Goal: Book appointment/travel/reservation

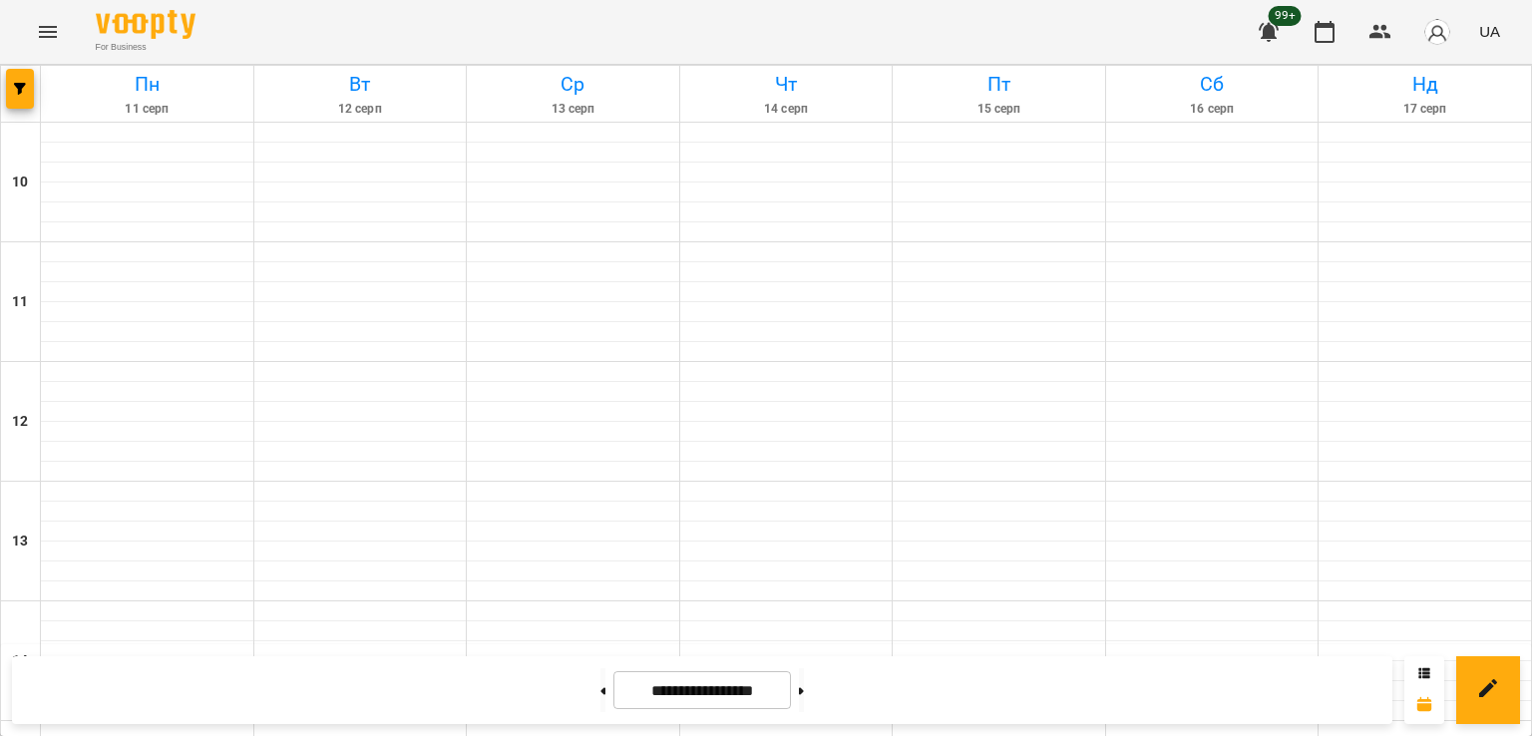
scroll to position [733, 0]
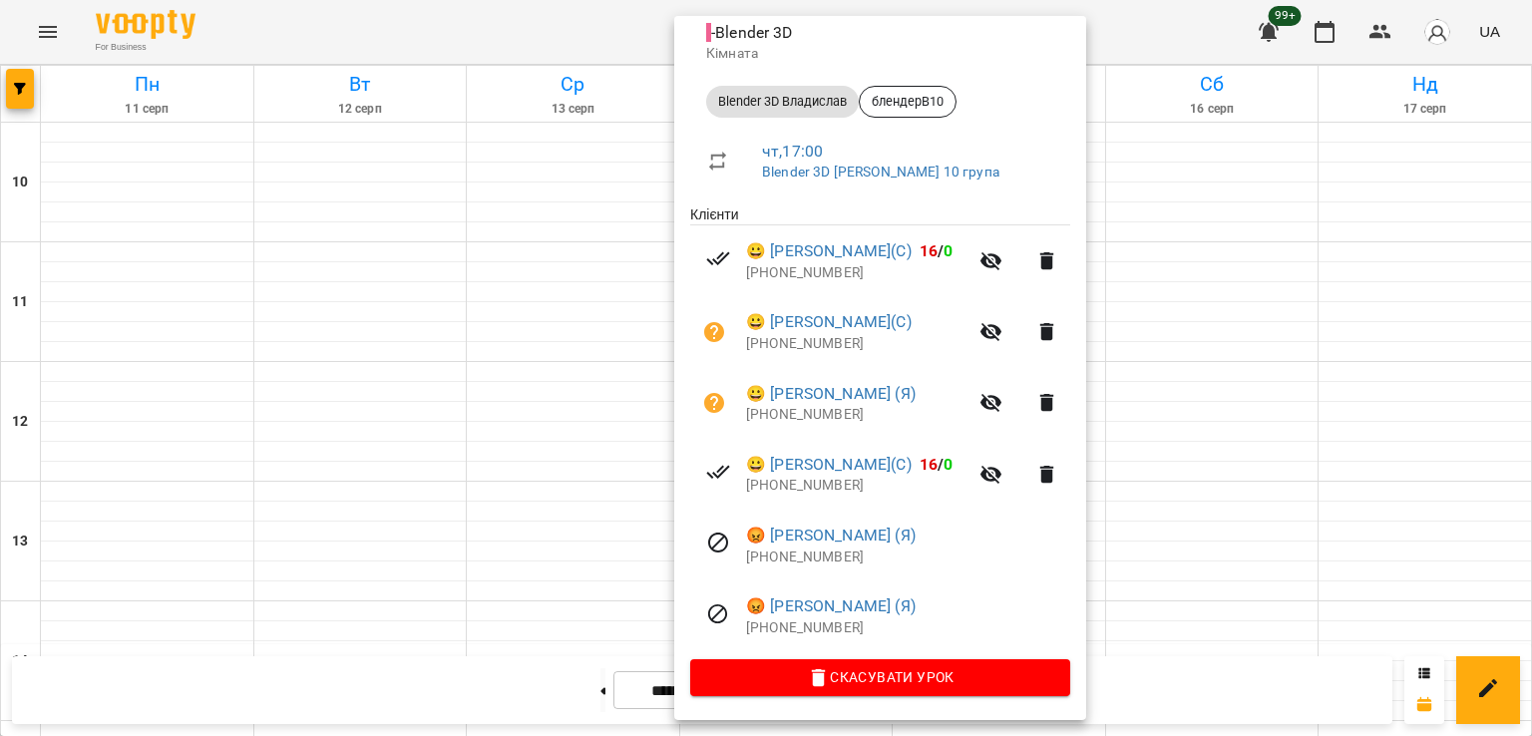
scroll to position [241, 0]
click at [602, 509] on div at bounding box center [766, 368] width 1532 height 736
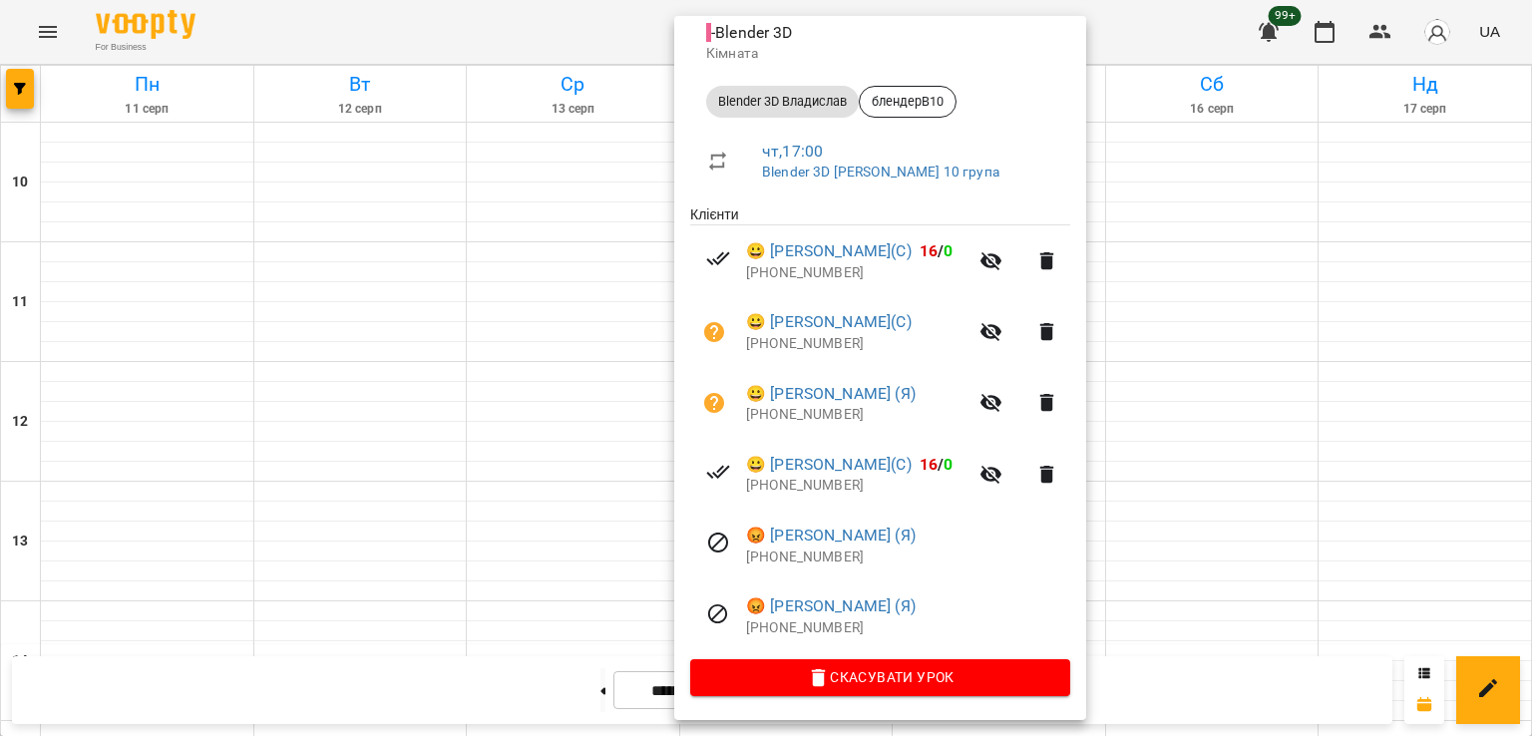
click at [552, 428] on div at bounding box center [766, 368] width 1532 height 736
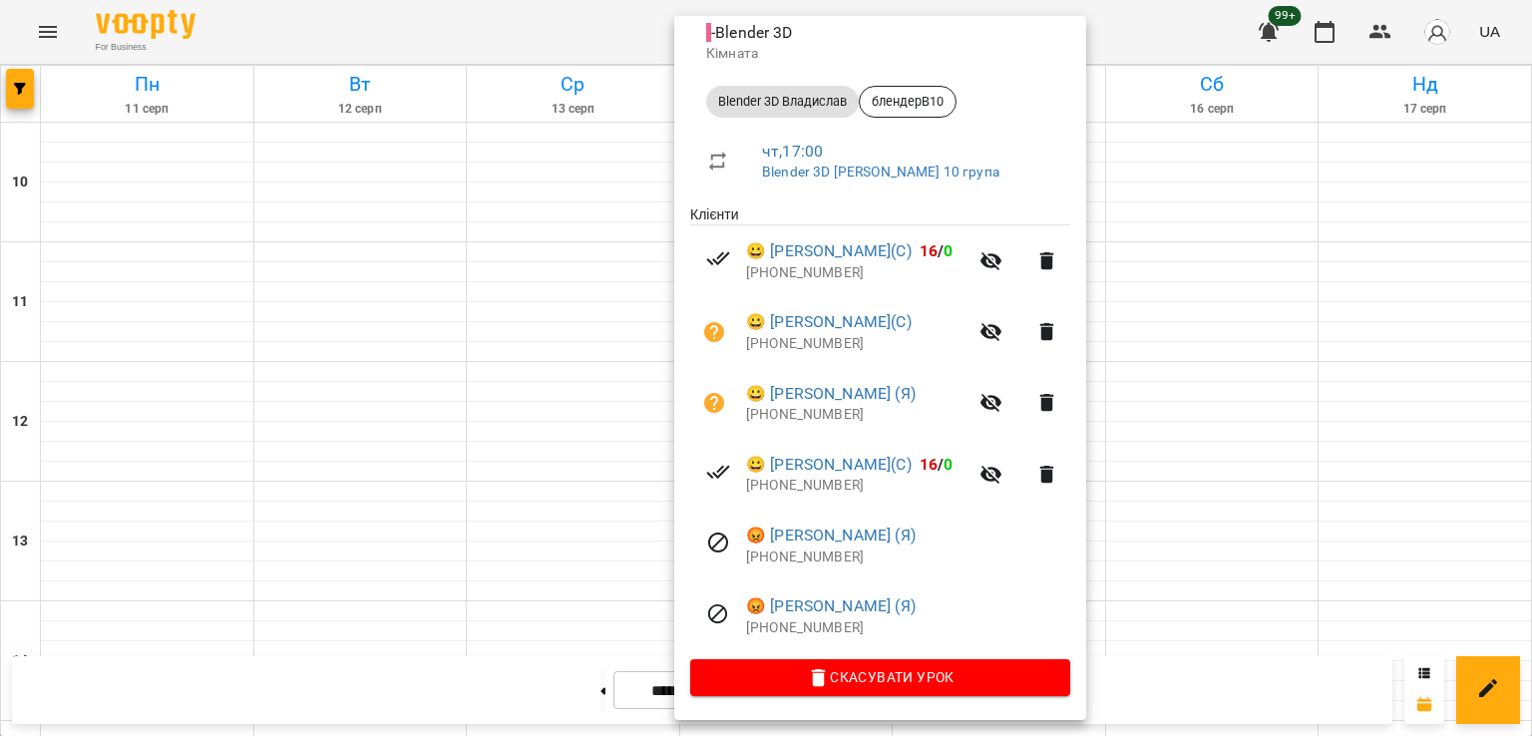
click at [513, 359] on div at bounding box center [766, 368] width 1532 height 736
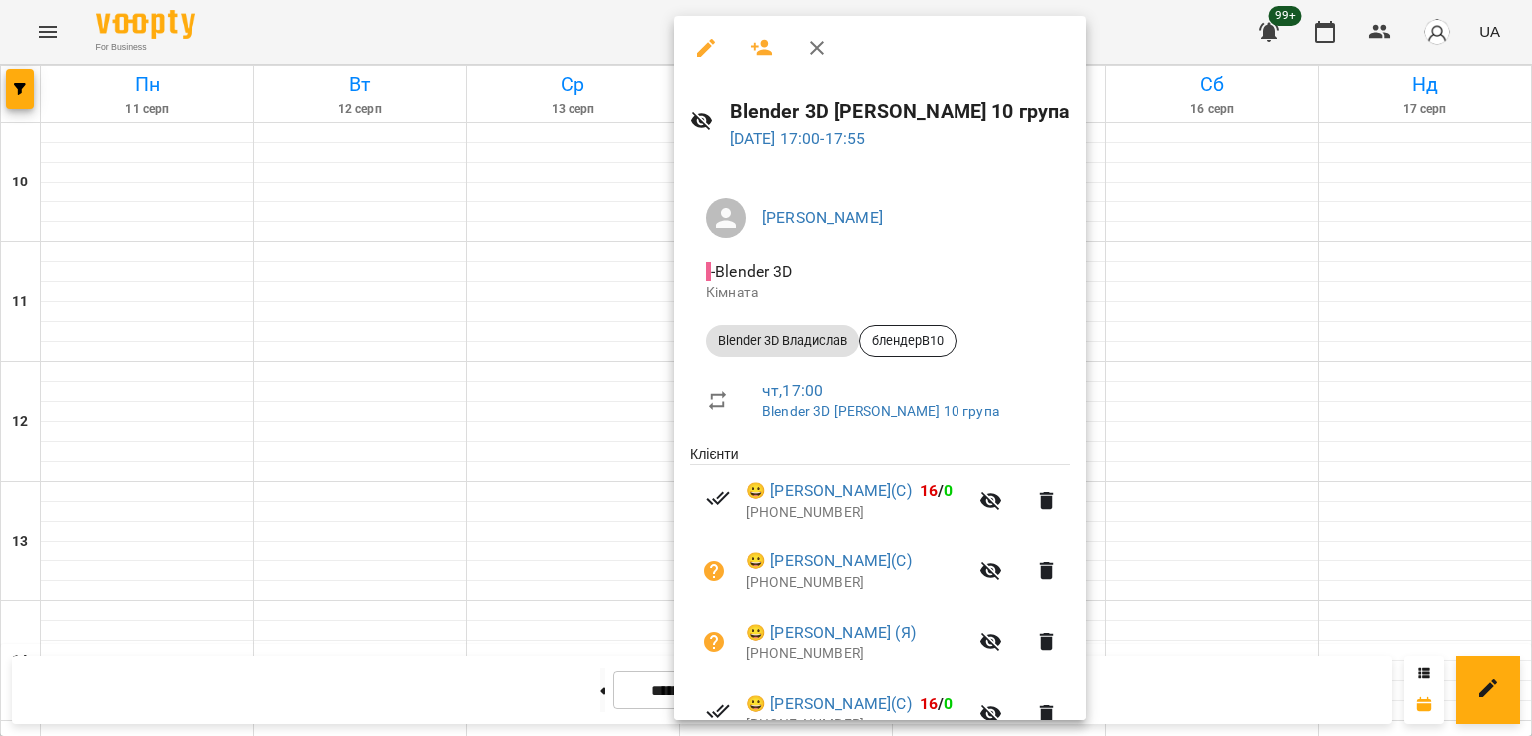
click at [535, 372] on div at bounding box center [766, 368] width 1532 height 736
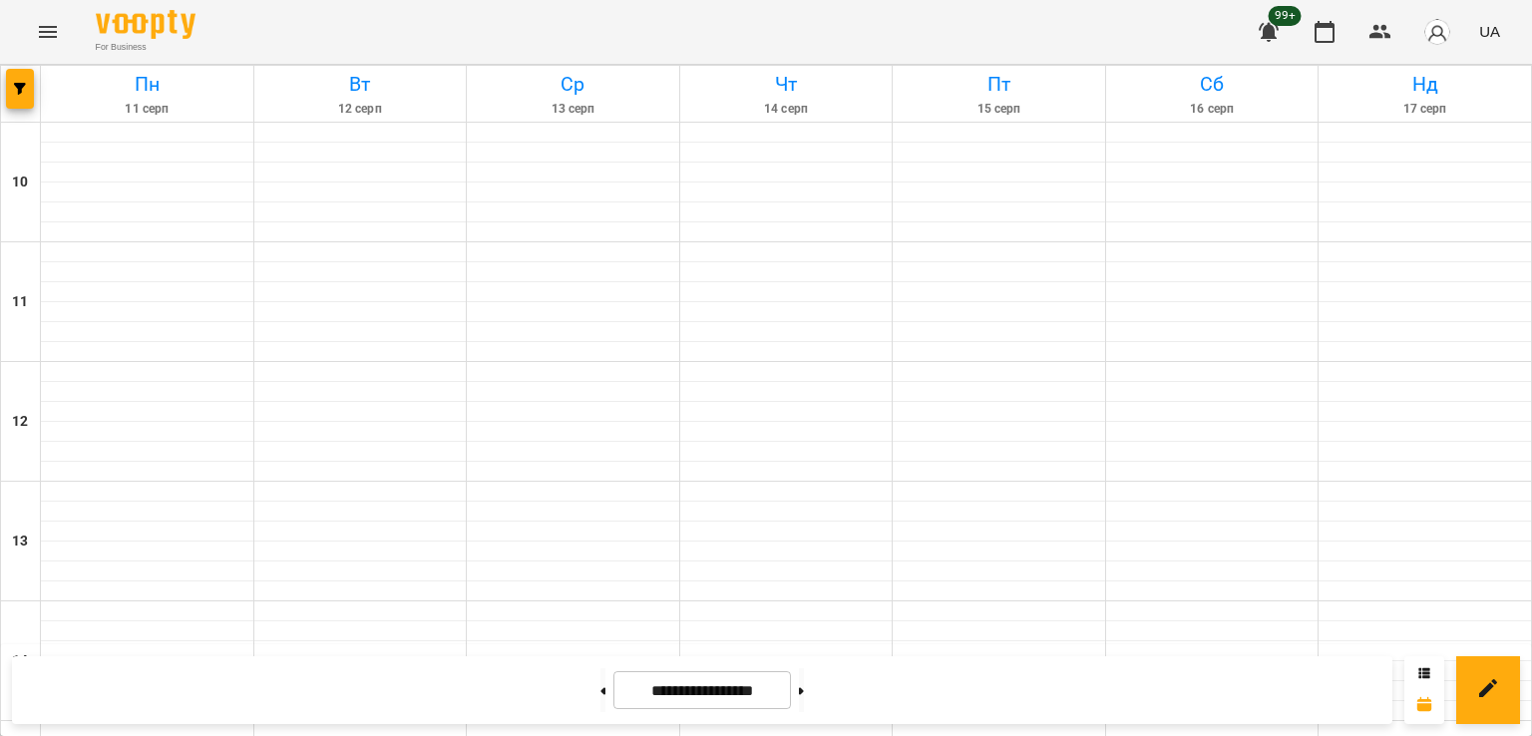
scroll to position [1032, 0]
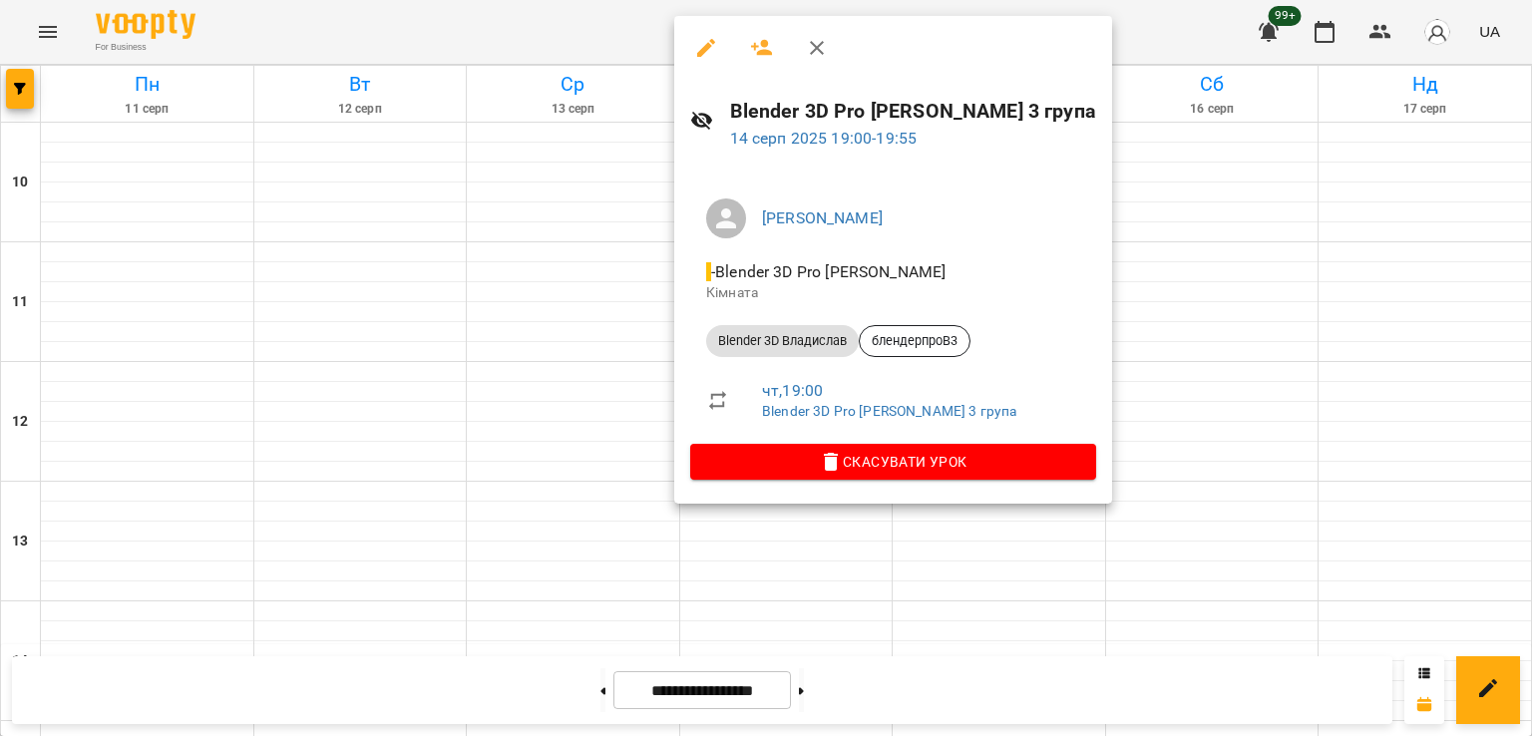
click at [603, 376] on div at bounding box center [766, 368] width 1532 height 736
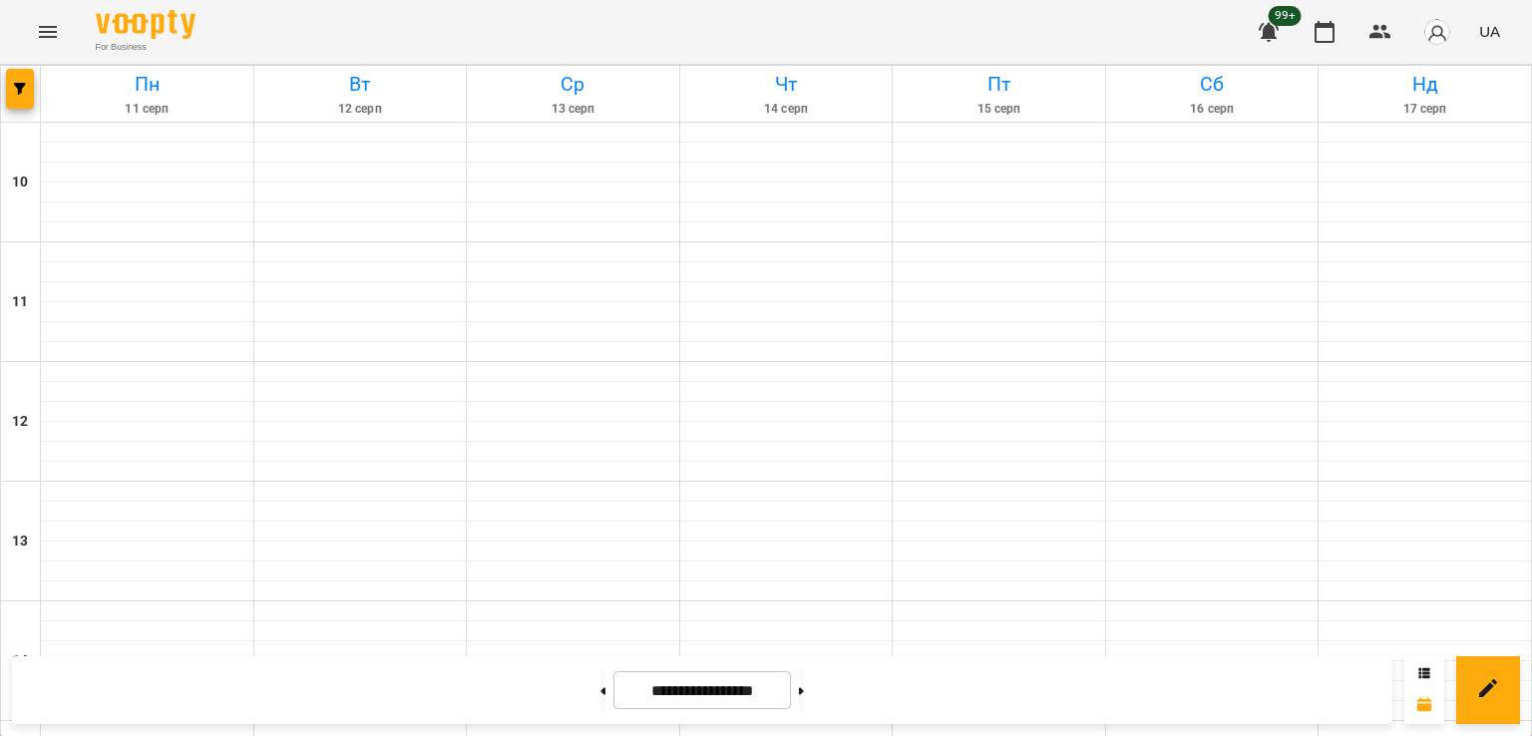
scroll to position [633, 0]
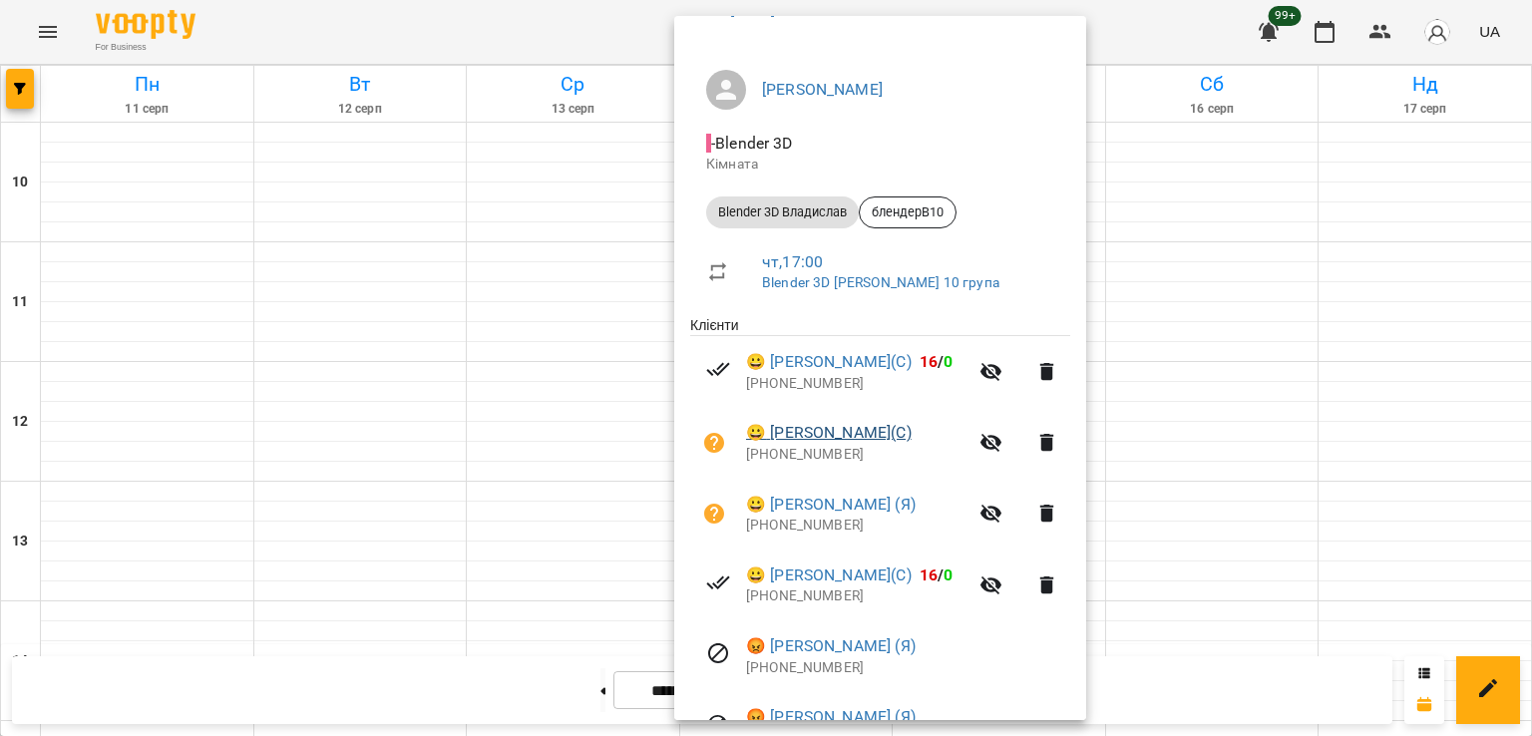
scroll to position [241, 0]
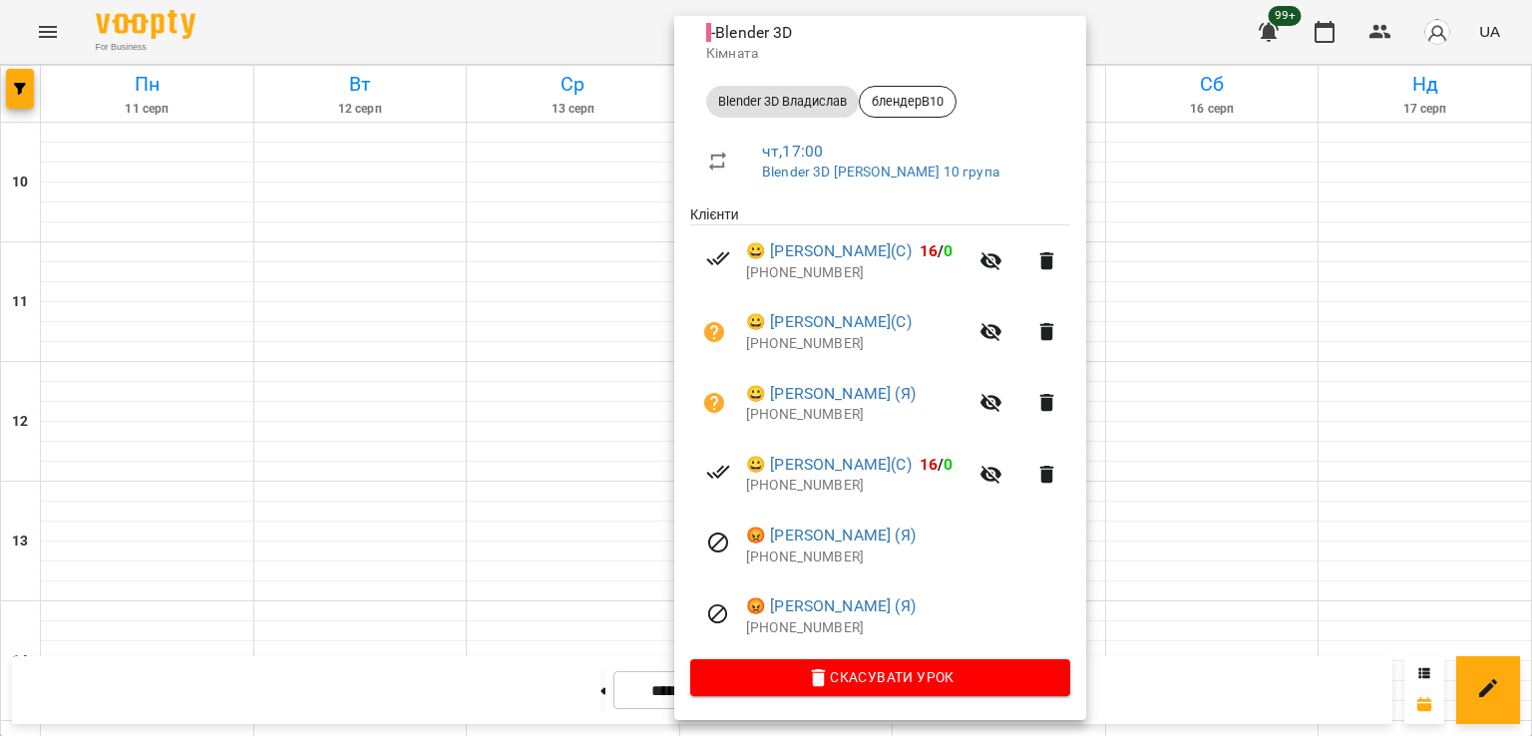
click at [531, 323] on div at bounding box center [766, 368] width 1532 height 736
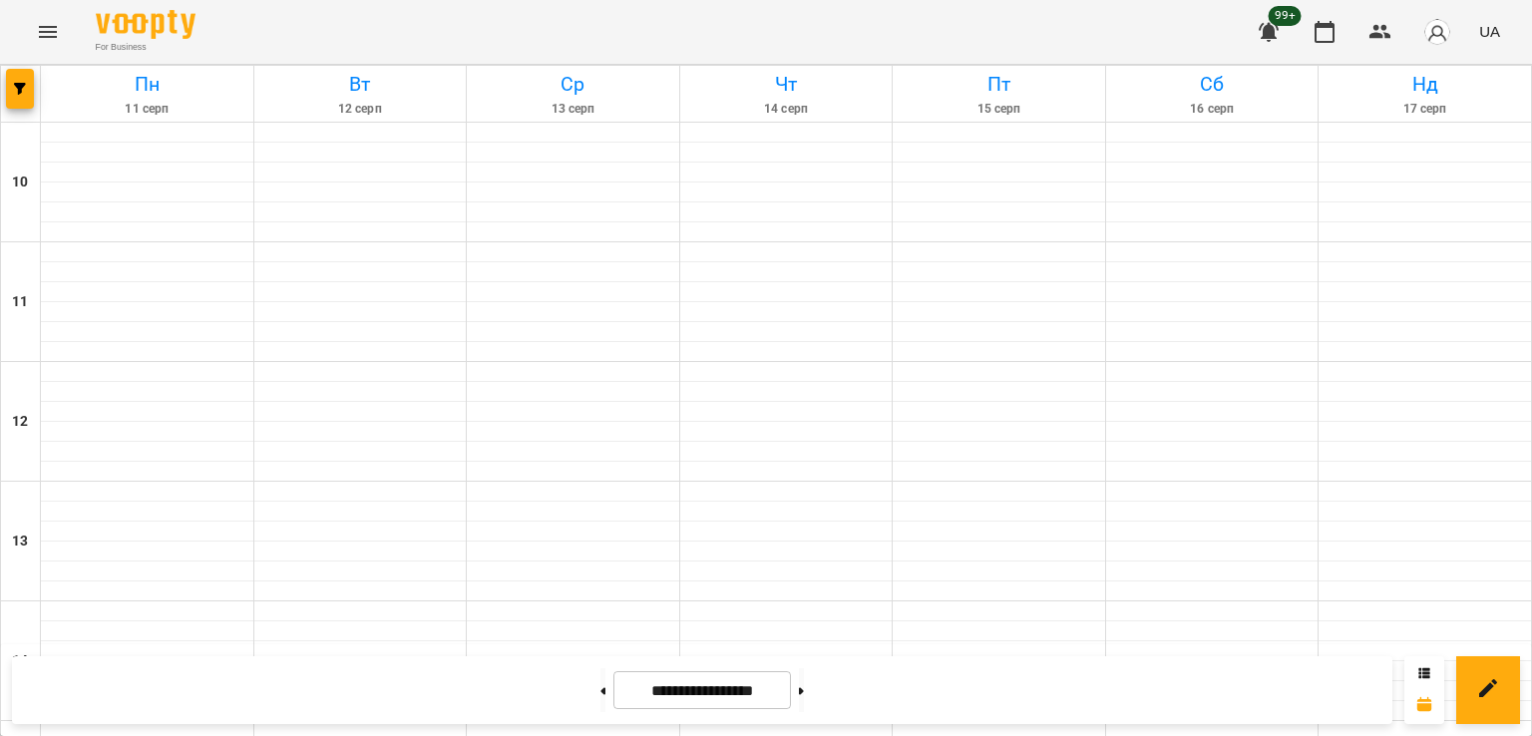
scroll to position [833, 0]
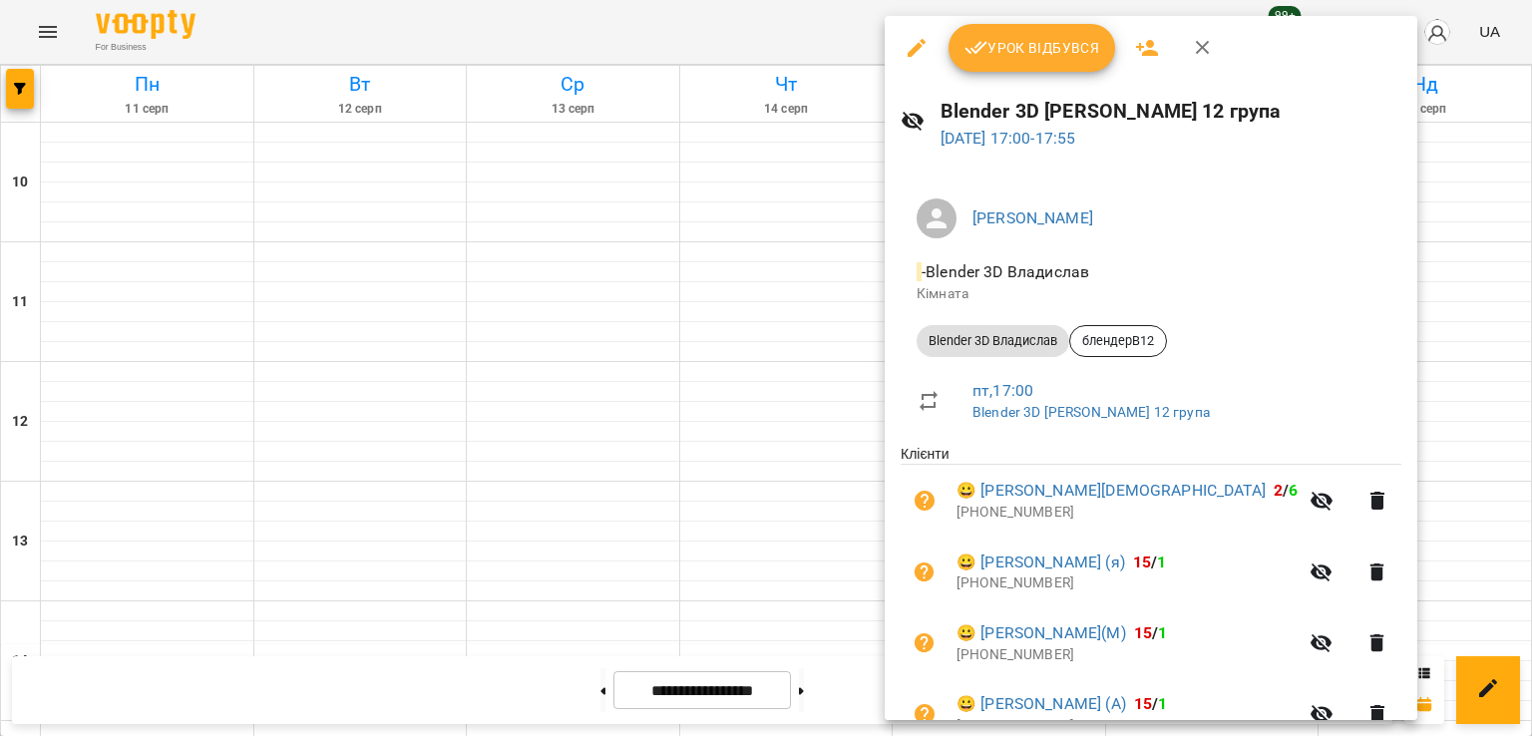
click at [740, 273] on div at bounding box center [766, 368] width 1532 height 736
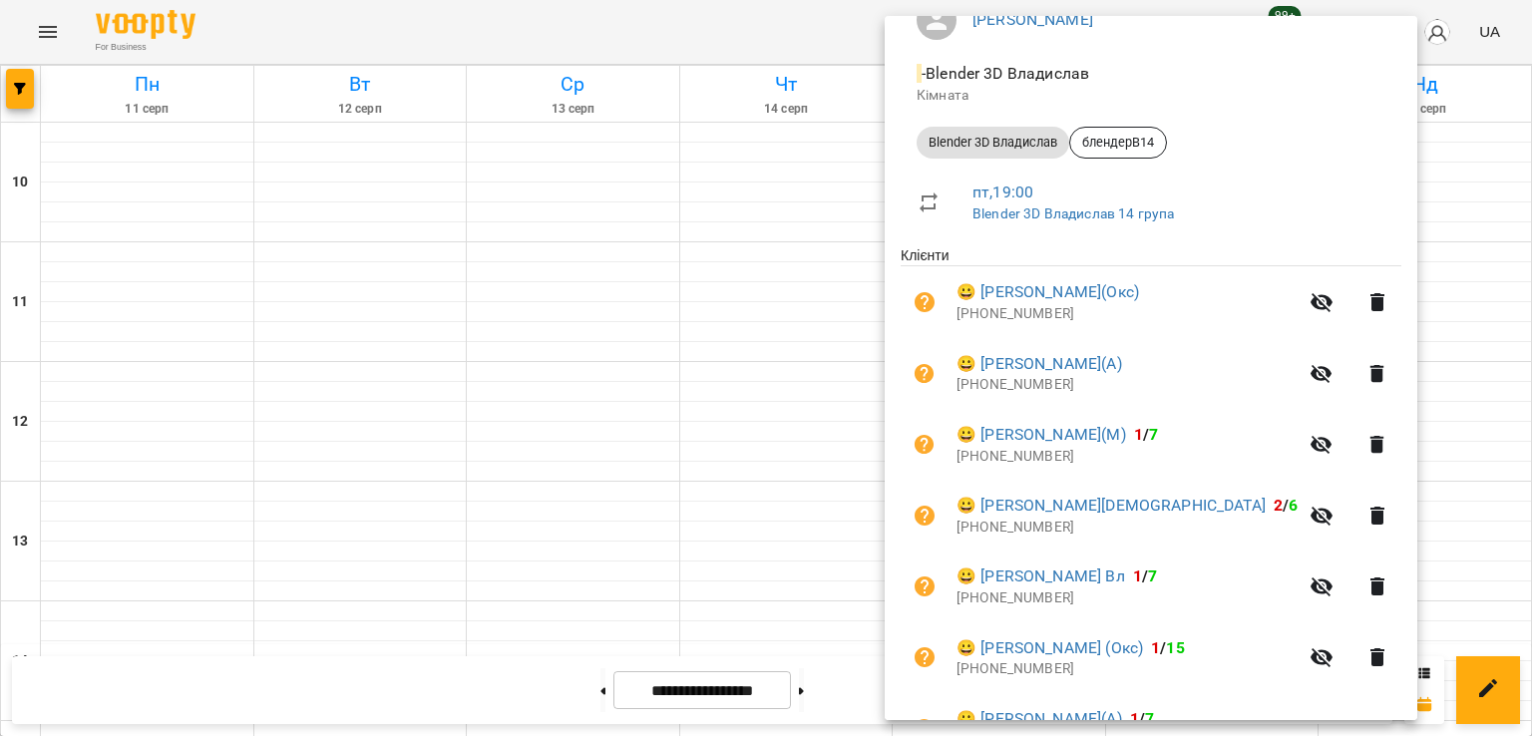
scroll to position [199, 0]
click at [791, 343] on div at bounding box center [766, 368] width 1532 height 736
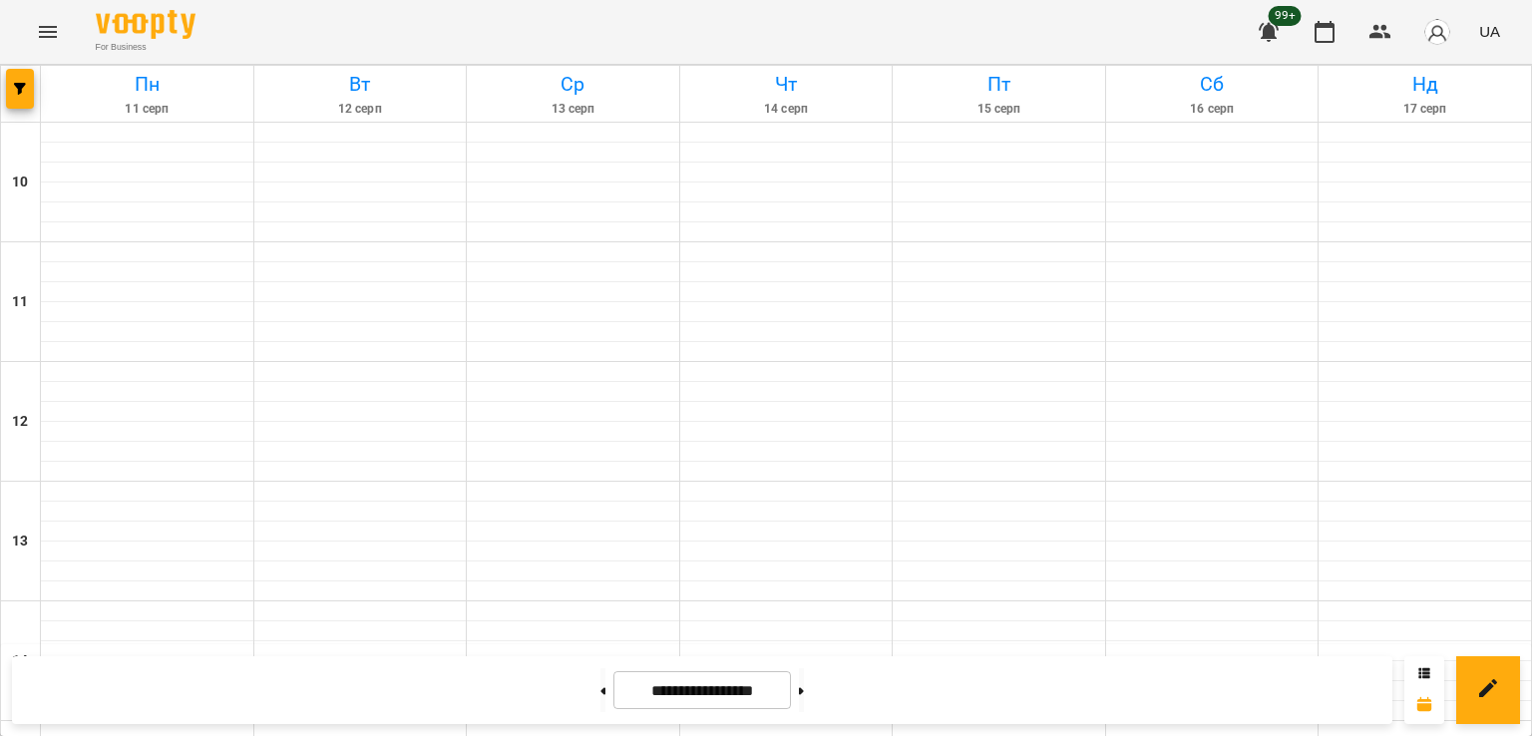
scroll to position [1032, 0]
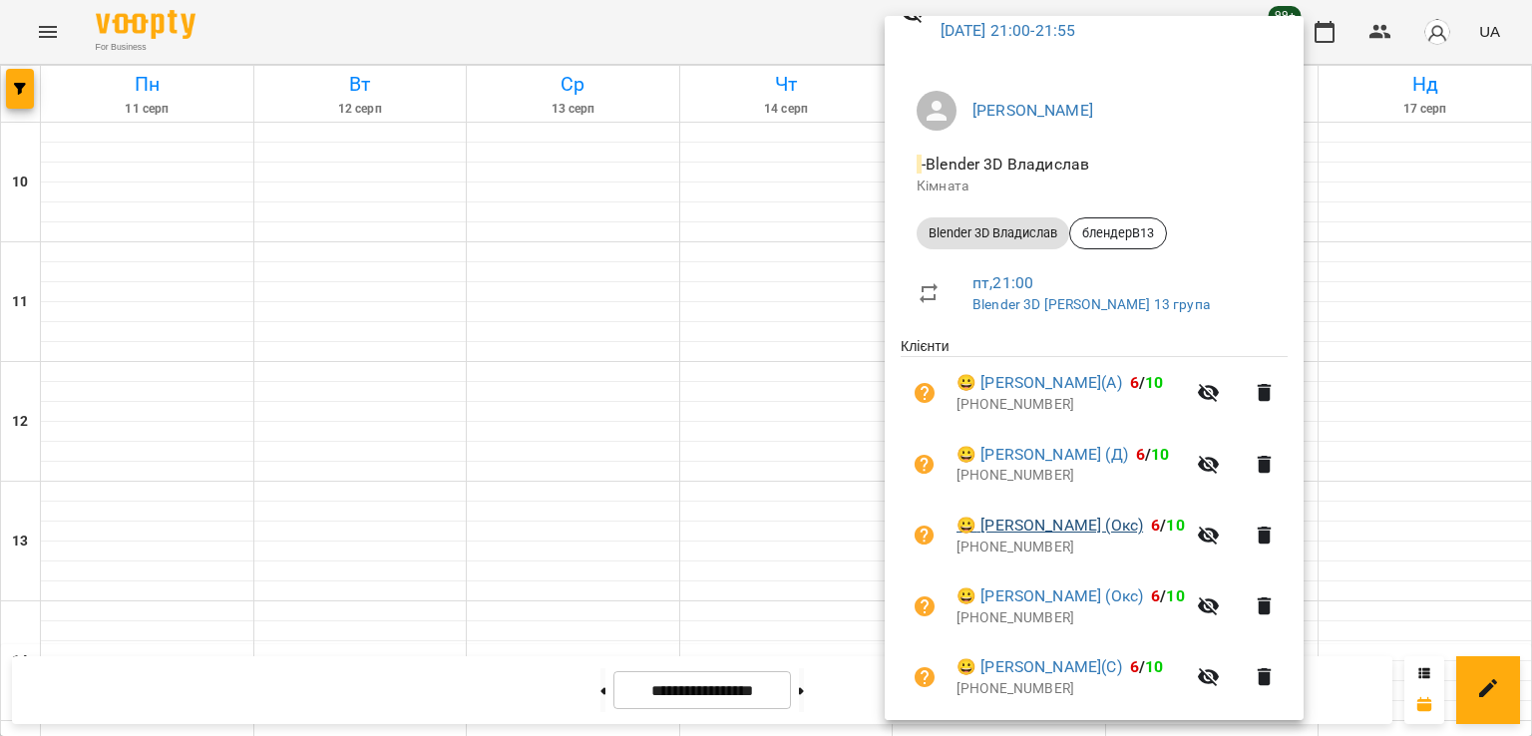
scroll to position [242, 0]
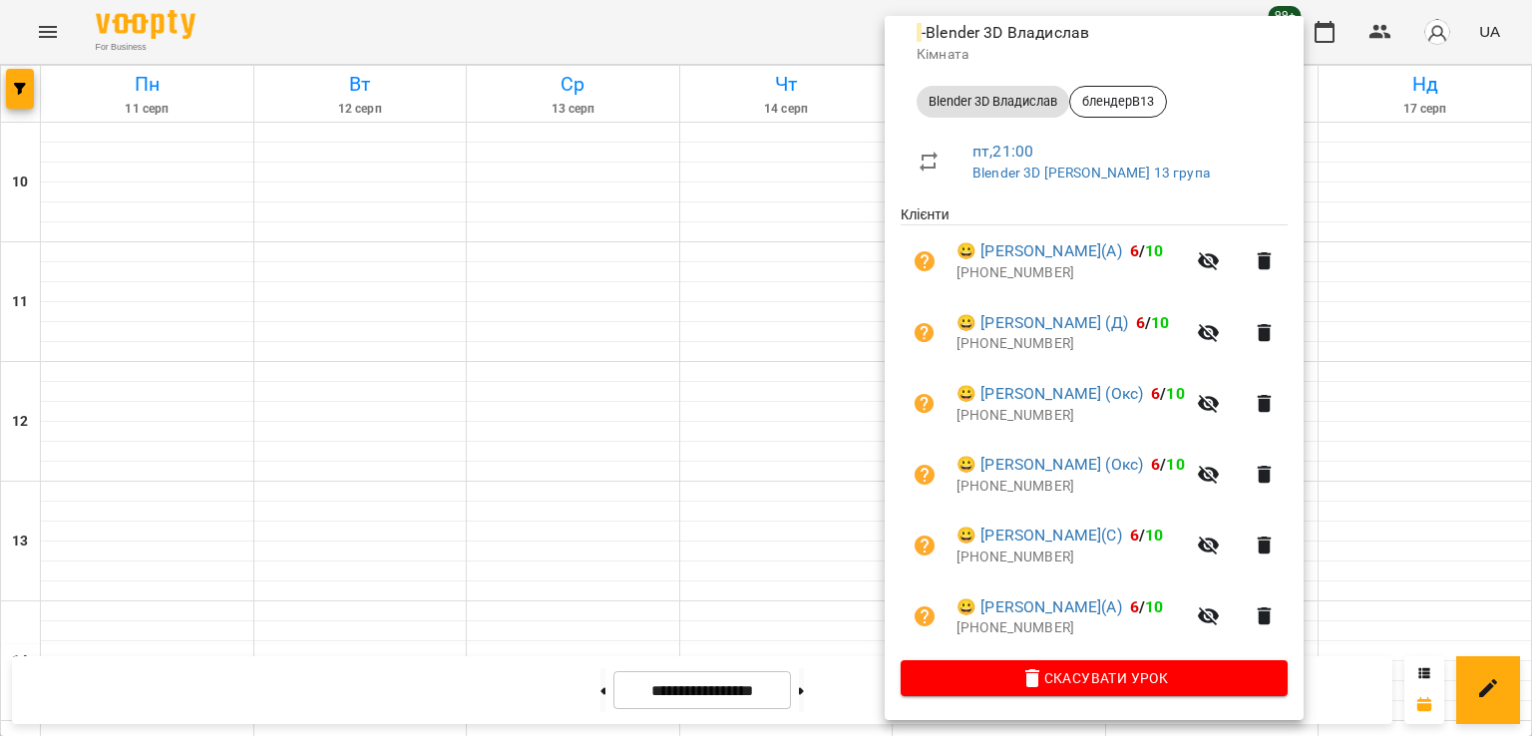
click at [795, 464] on div at bounding box center [766, 368] width 1532 height 736
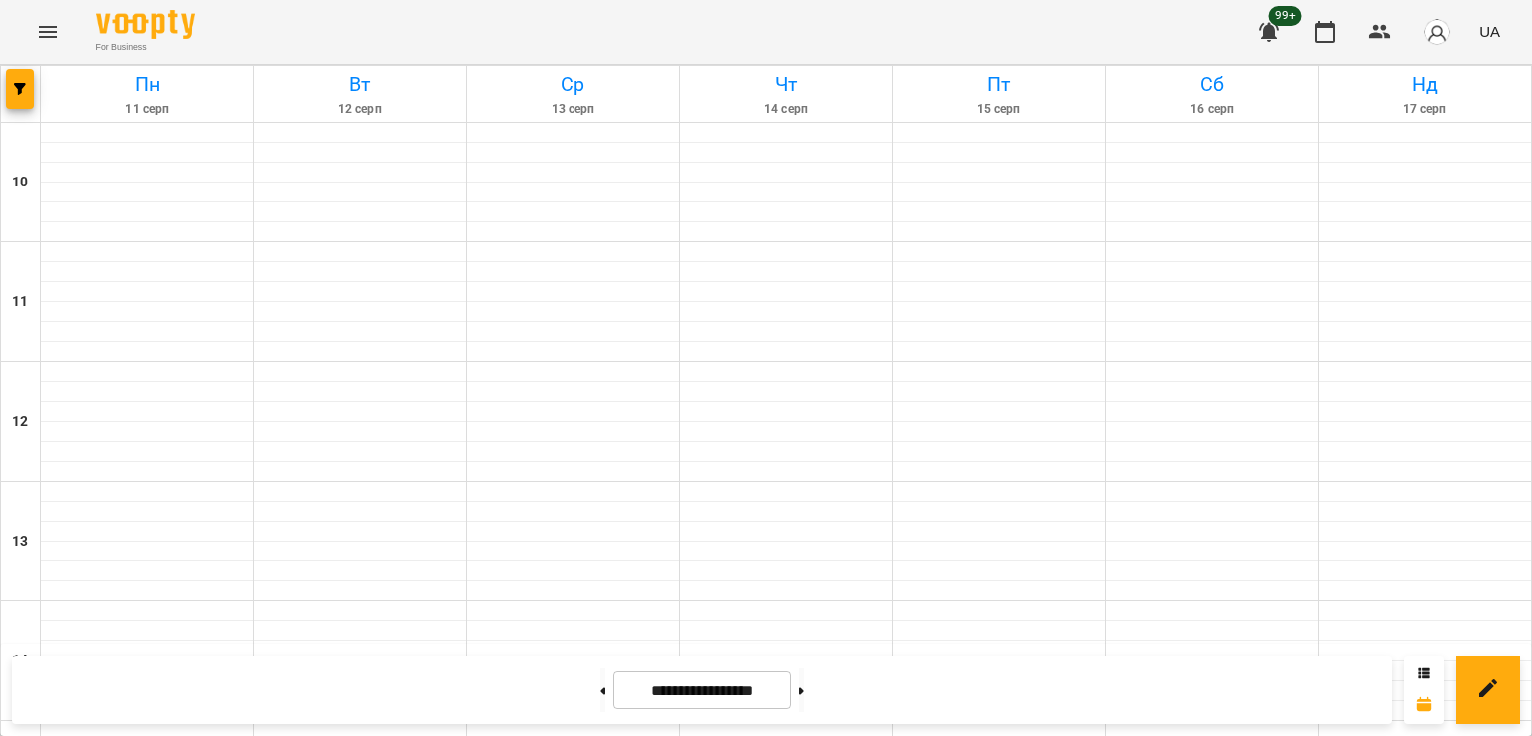
scroll to position [933, 0]
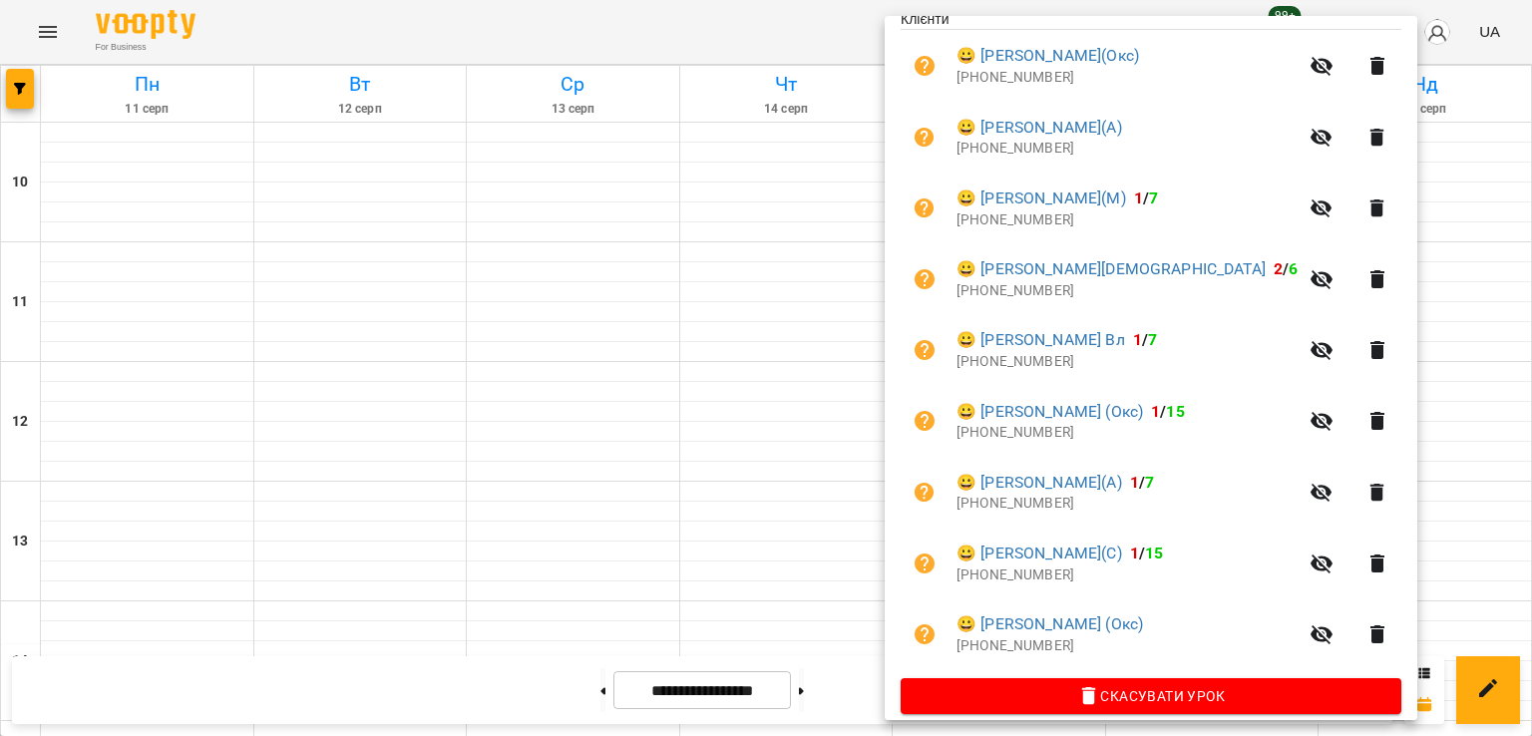
scroll to position [455, 0]
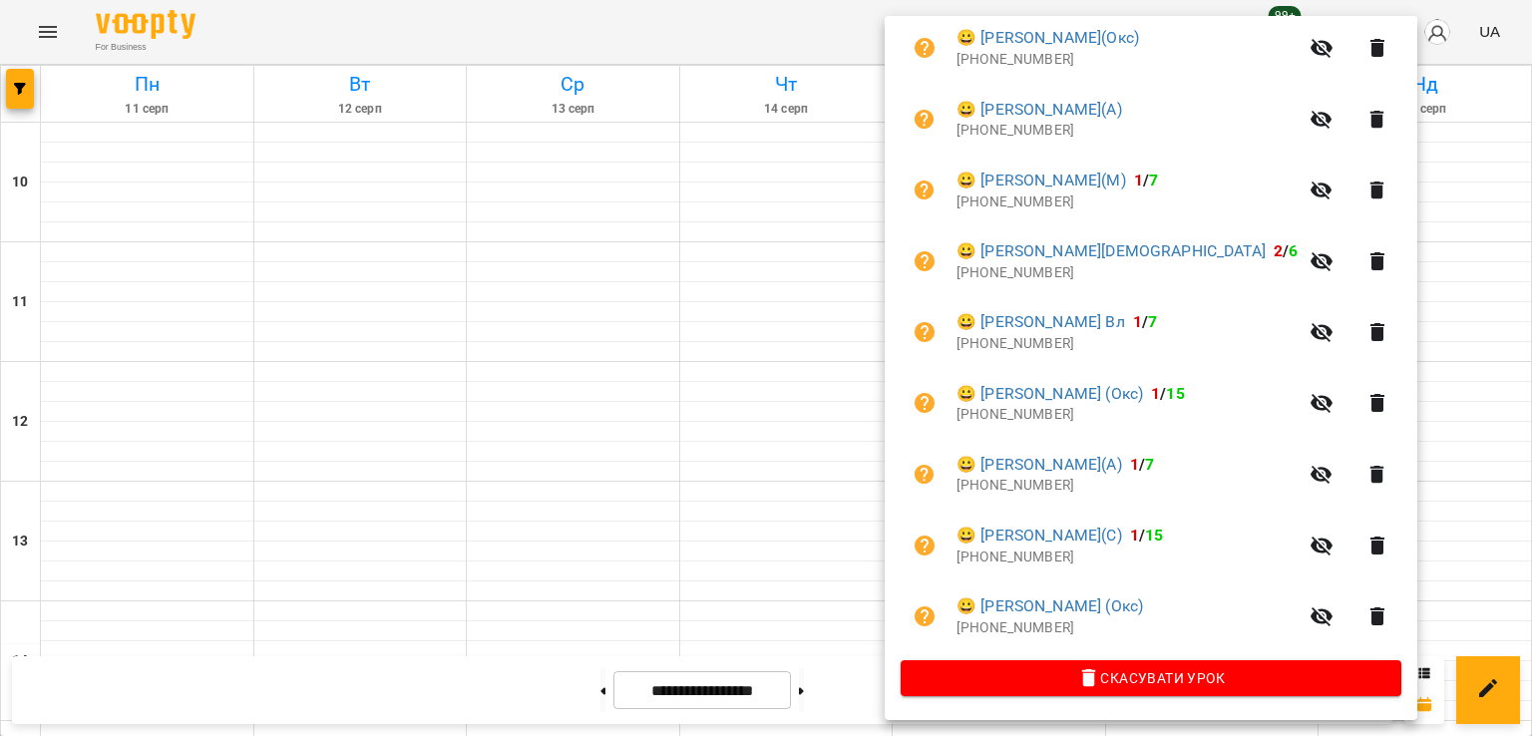
click at [789, 513] on div at bounding box center [766, 368] width 1532 height 736
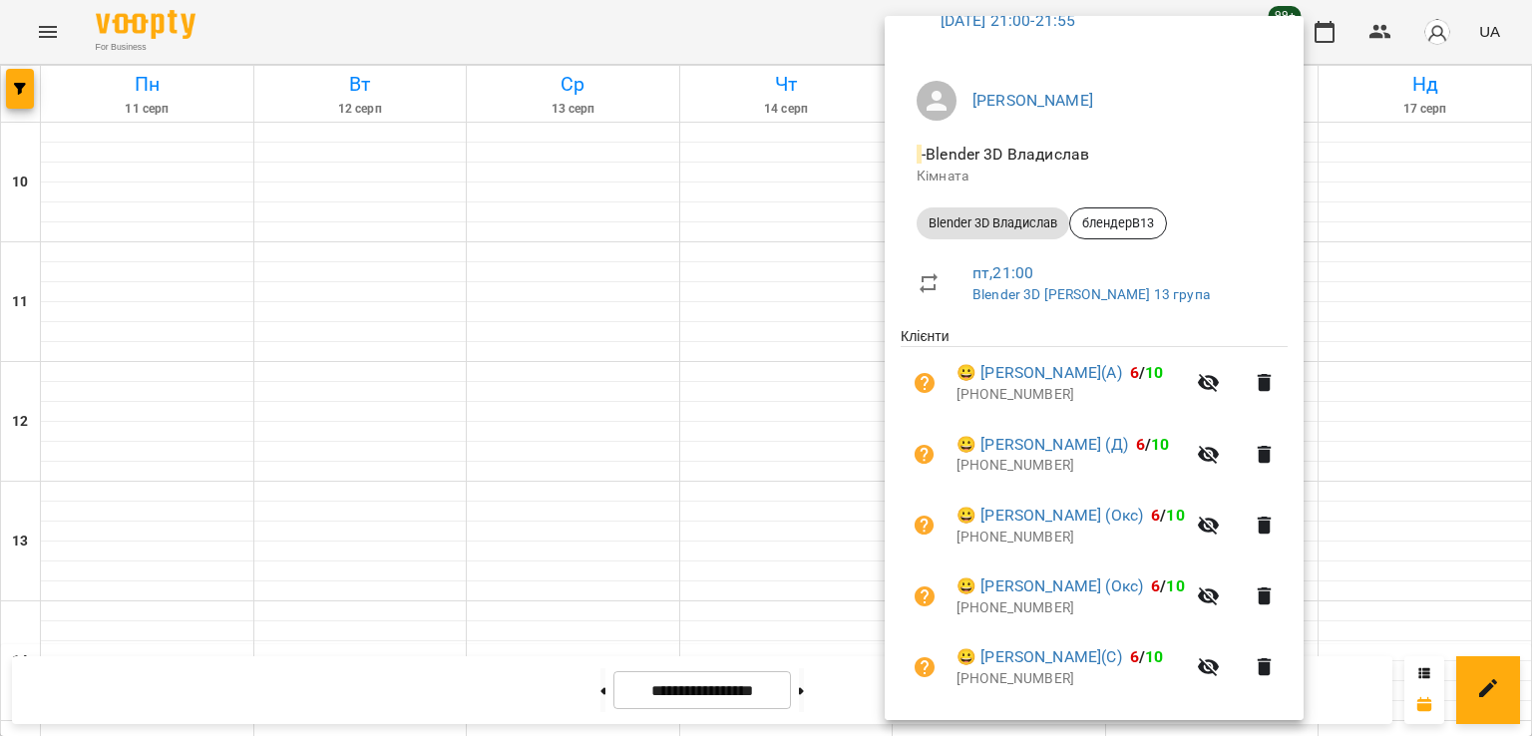
scroll to position [242, 0]
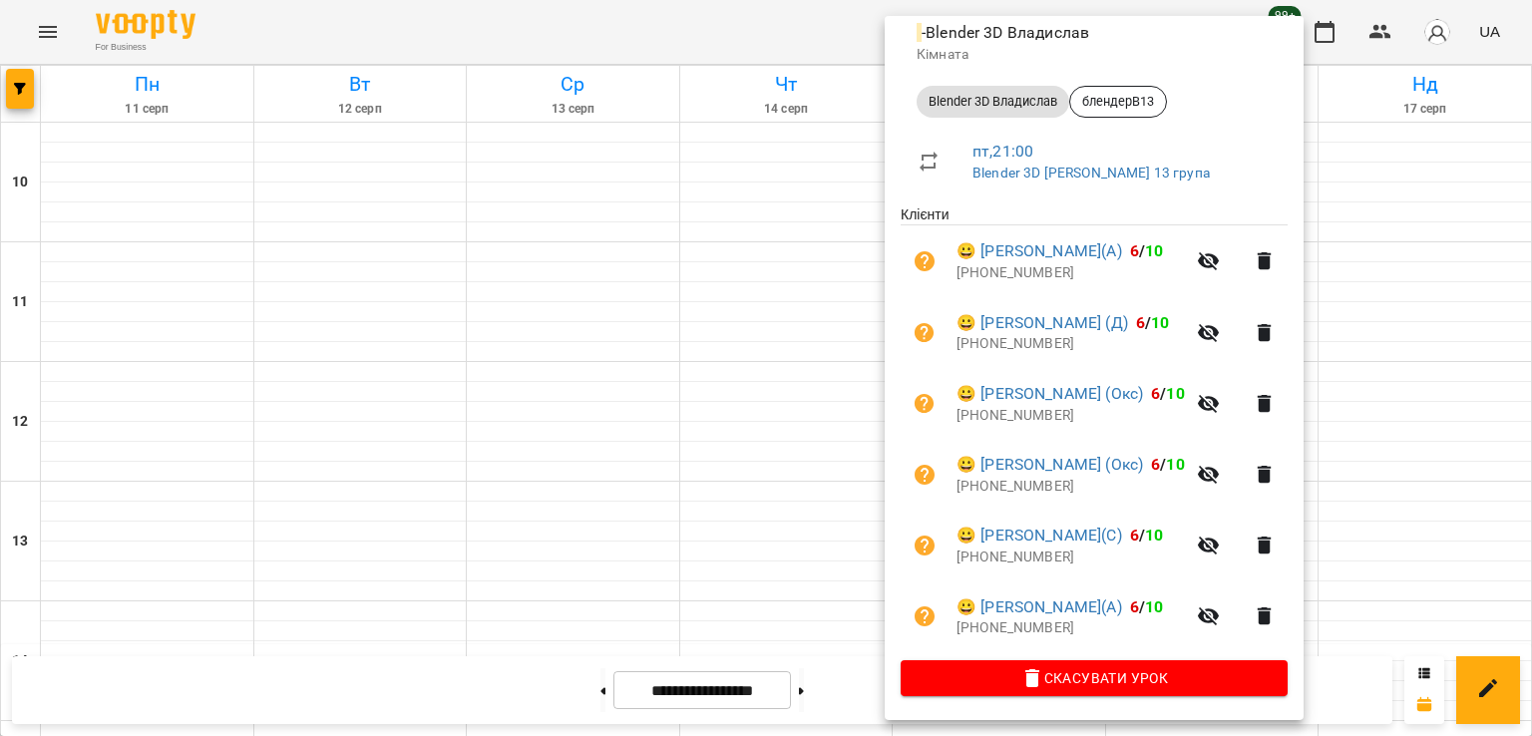
click at [739, 431] on div at bounding box center [766, 368] width 1532 height 736
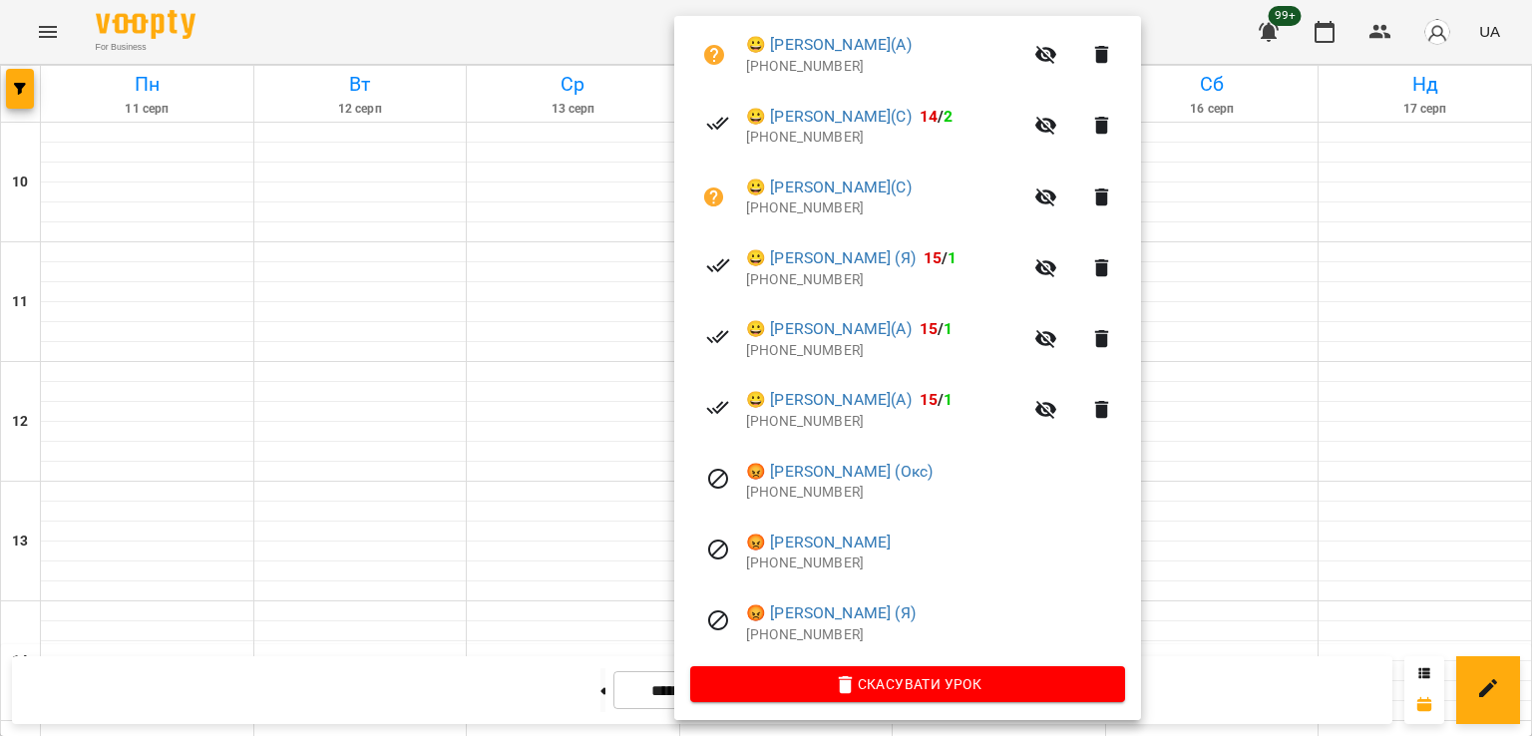
scroll to position [526, 0]
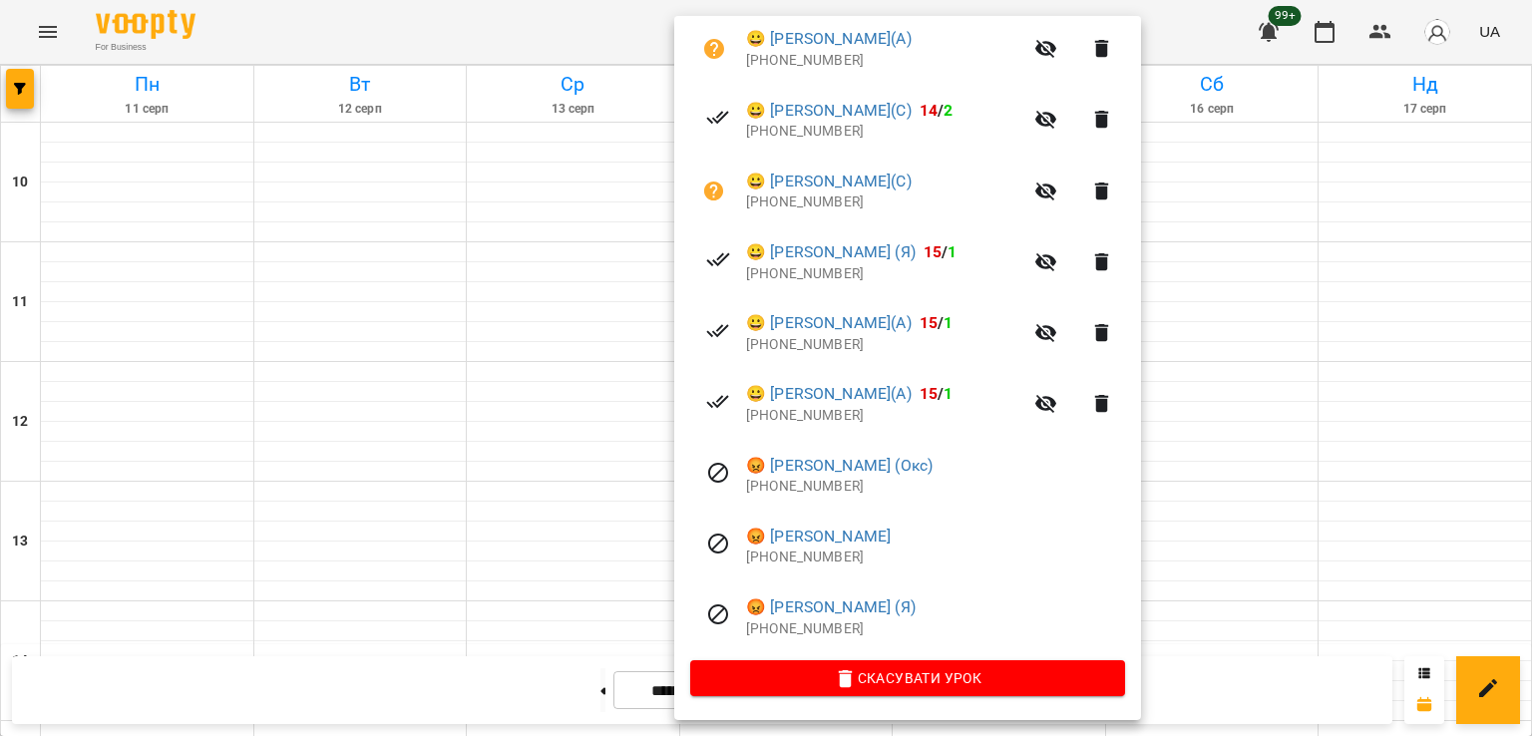
click at [627, 476] on div at bounding box center [766, 368] width 1532 height 736
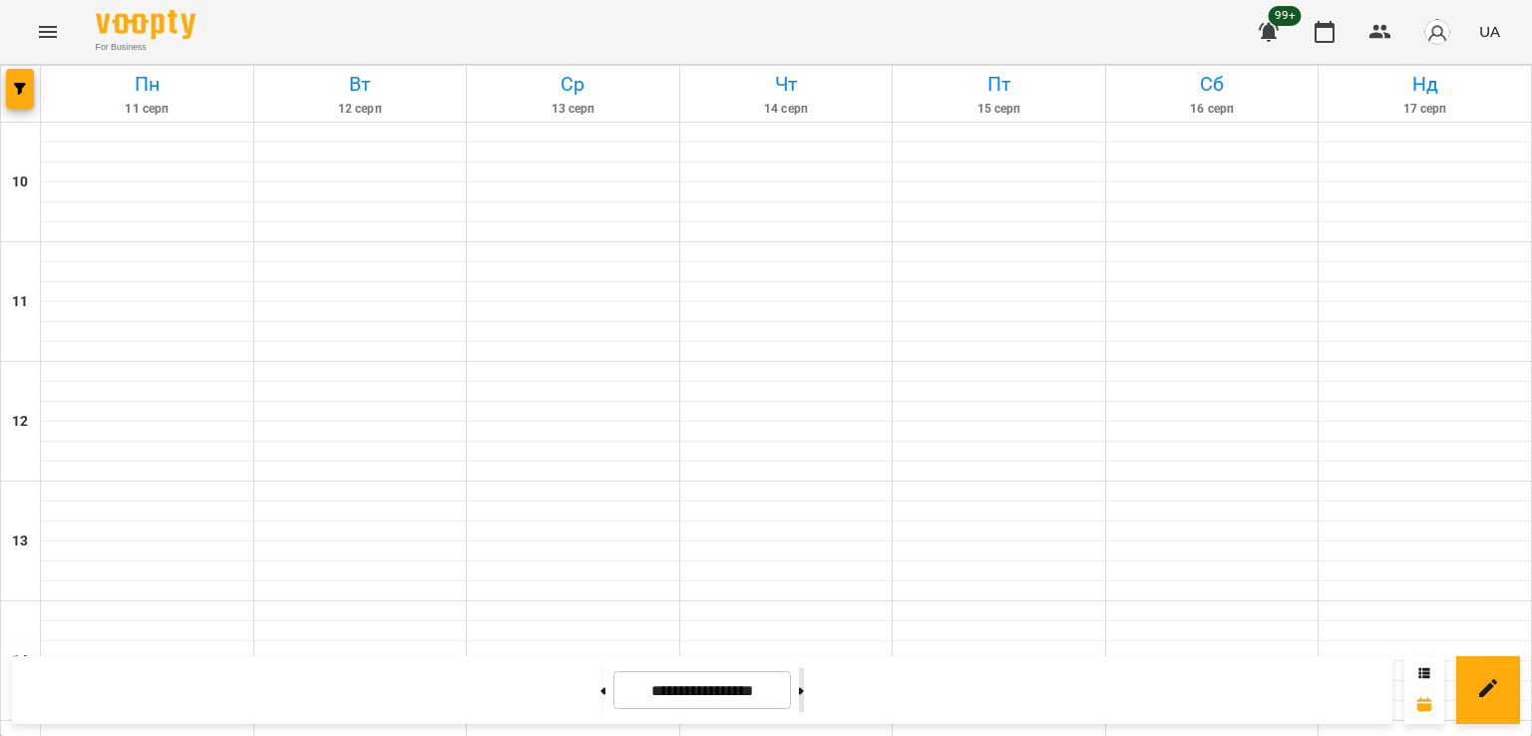
click at [804, 696] on button at bounding box center [801, 690] width 5 height 44
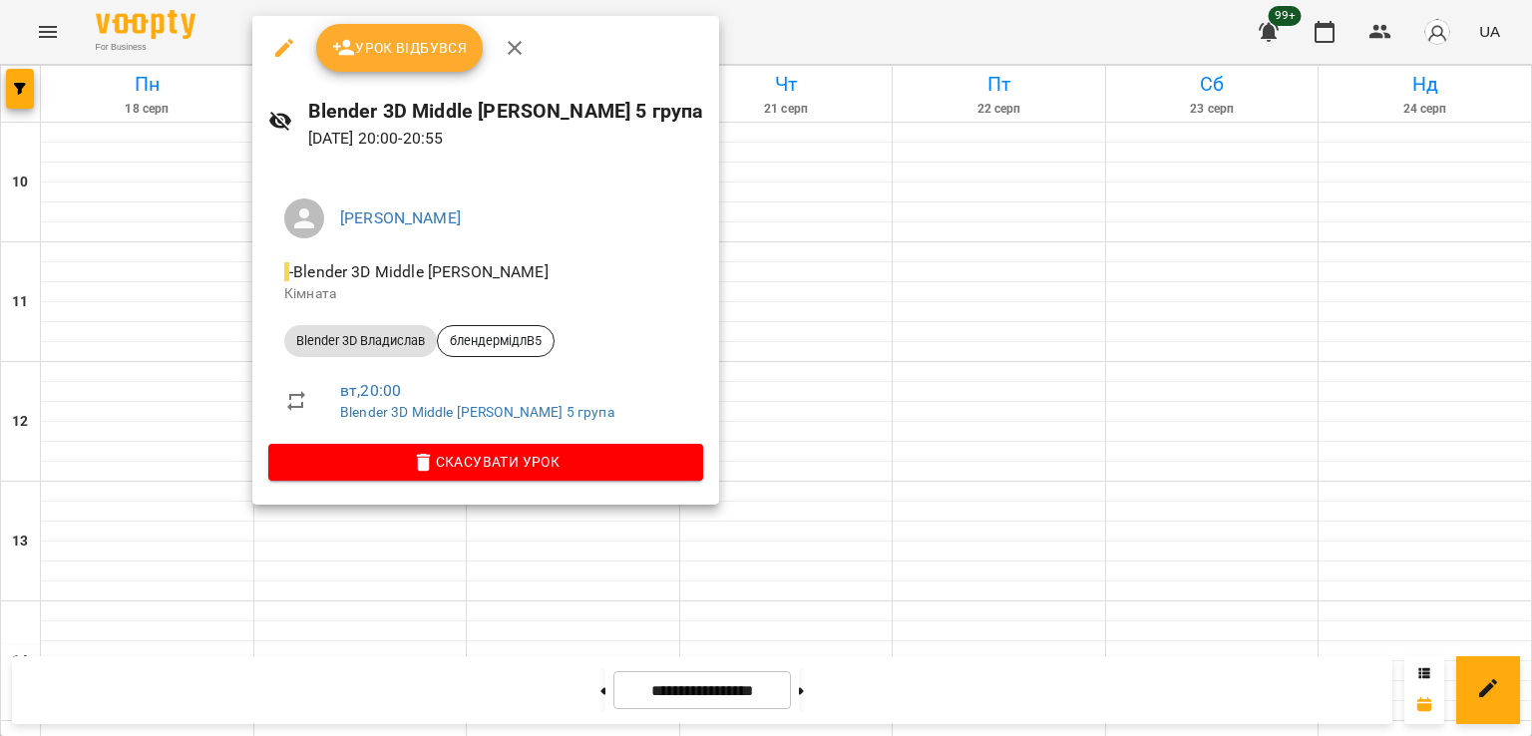
click at [710, 318] on div at bounding box center [766, 368] width 1532 height 736
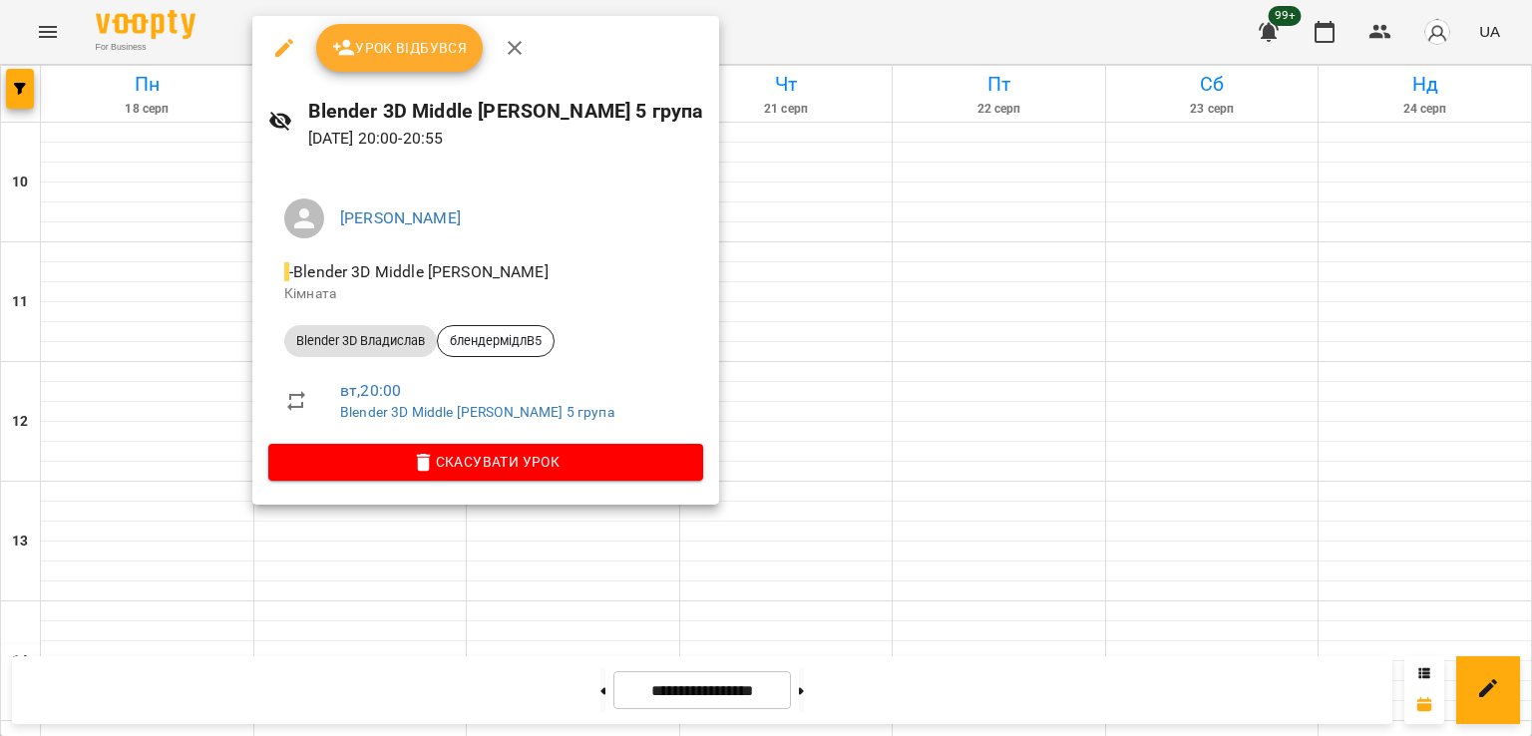
click at [754, 323] on div at bounding box center [766, 368] width 1532 height 736
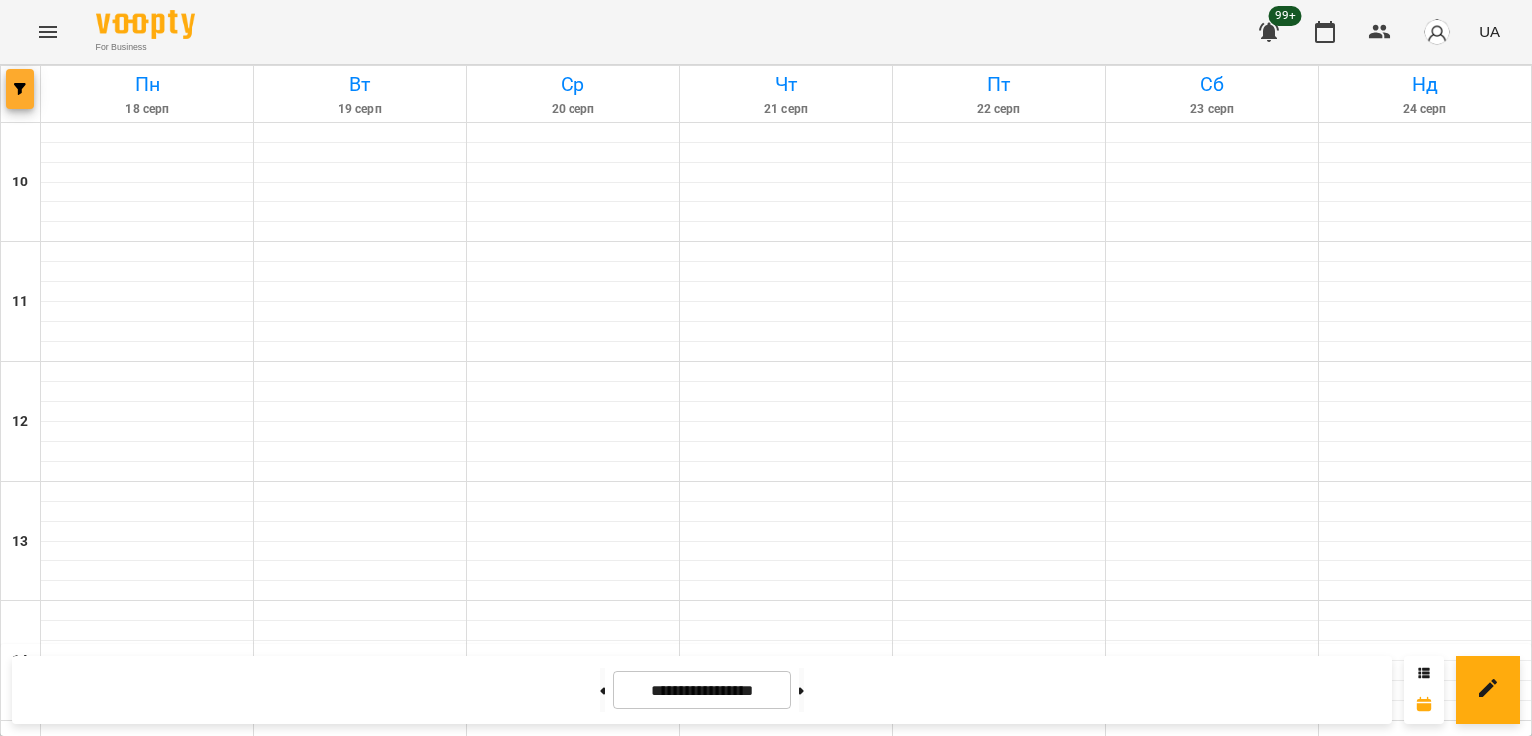
click at [16, 81] on button "button" at bounding box center [20, 89] width 28 height 40
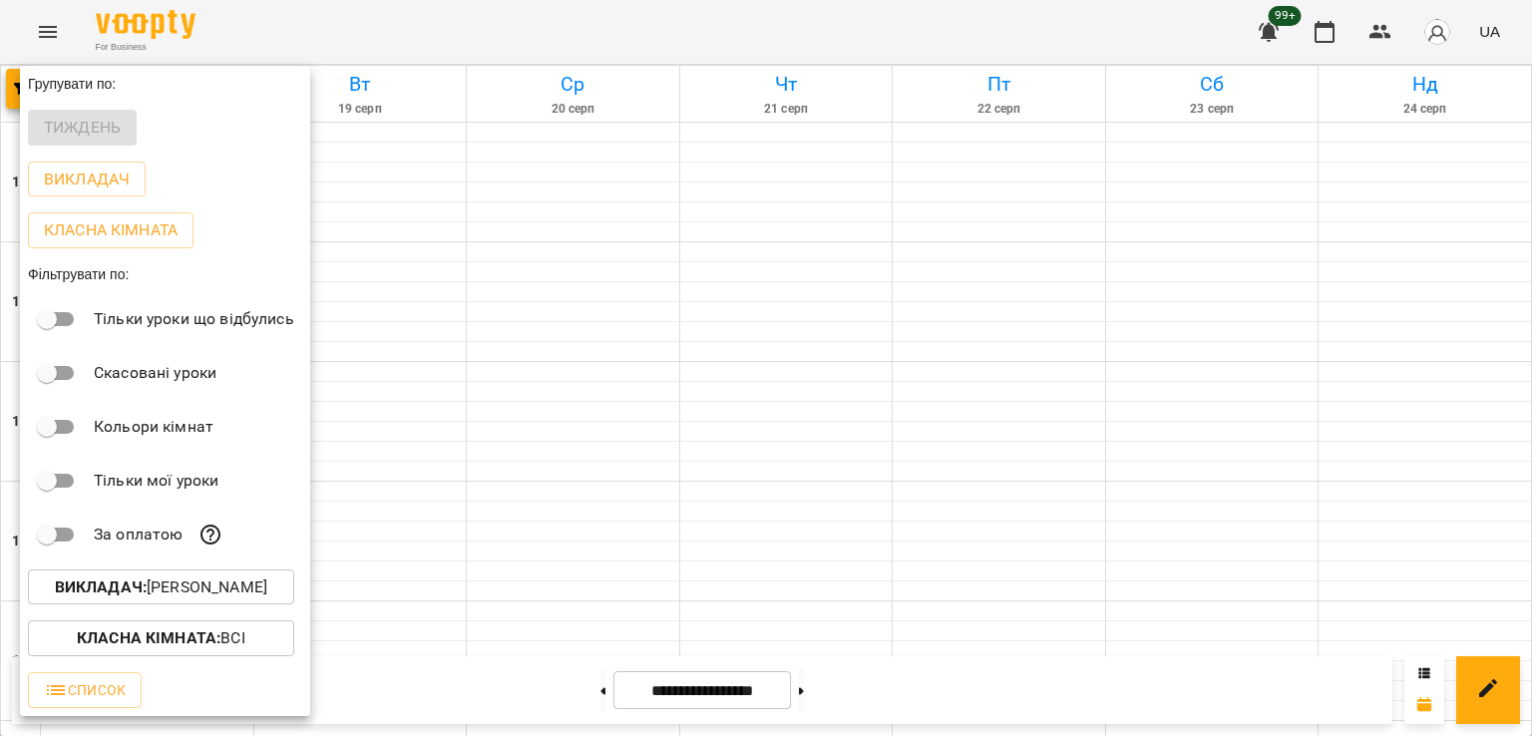
click at [260, 591] on p "Викладач : [PERSON_NAME]" at bounding box center [161, 588] width 212 height 24
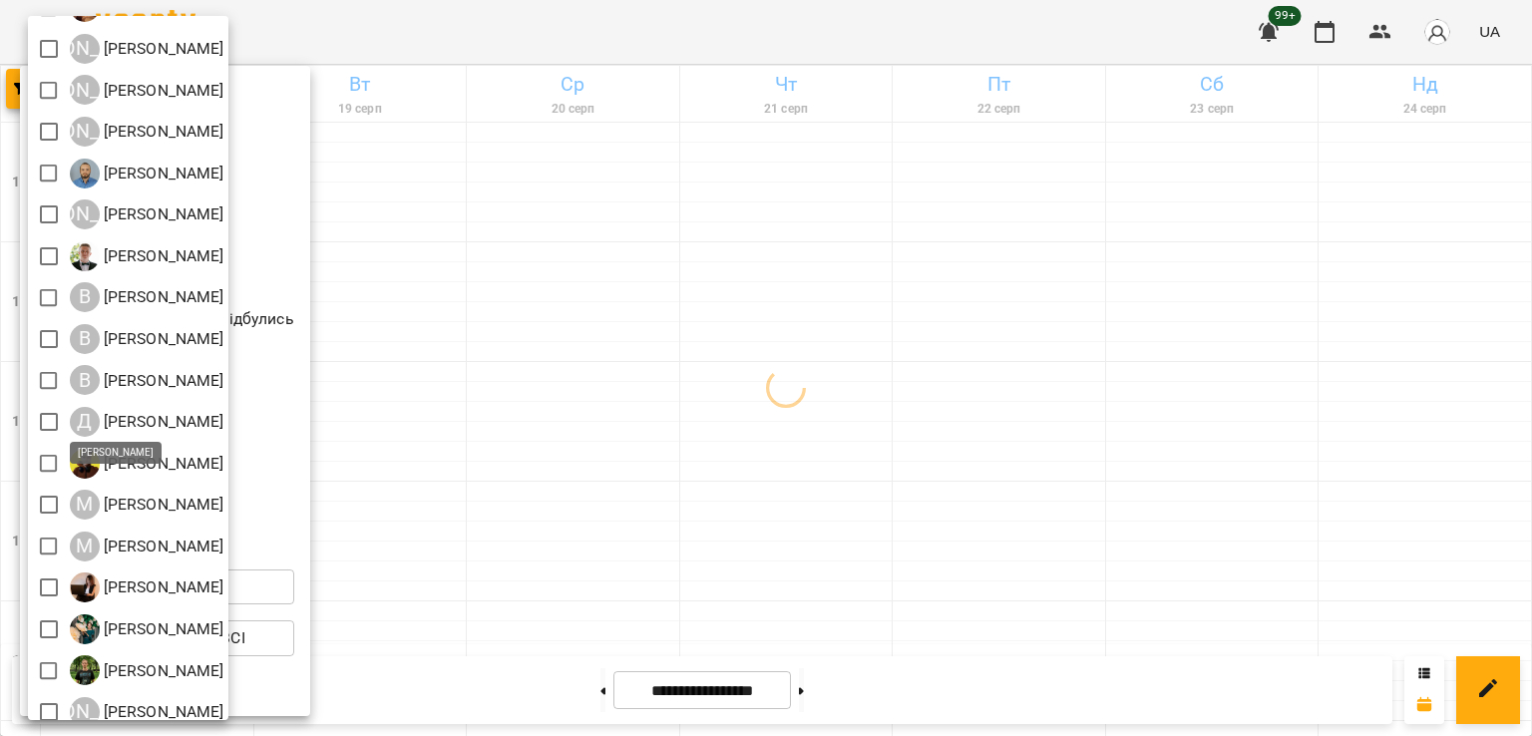
scroll to position [129, 0]
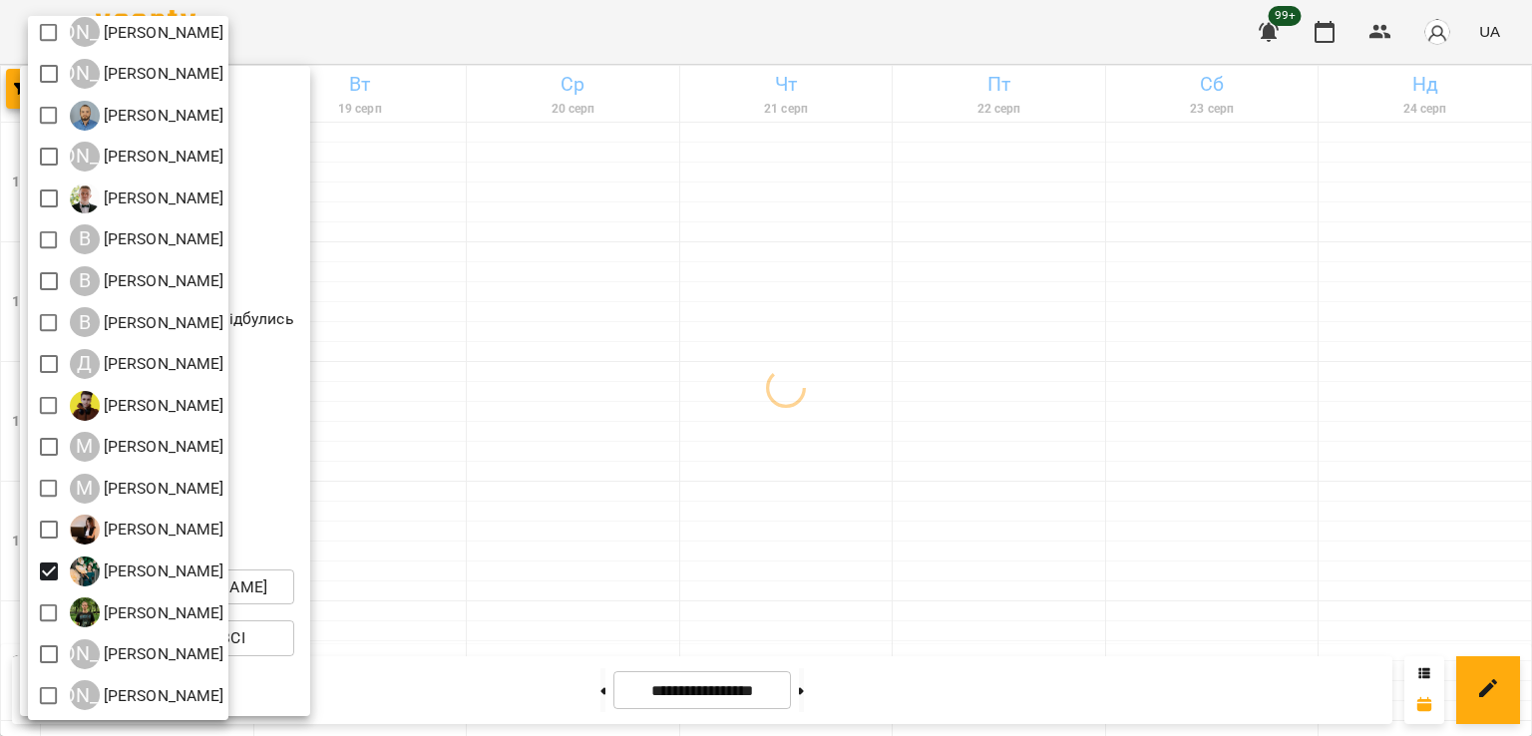
click at [665, 443] on div at bounding box center [766, 368] width 1532 height 736
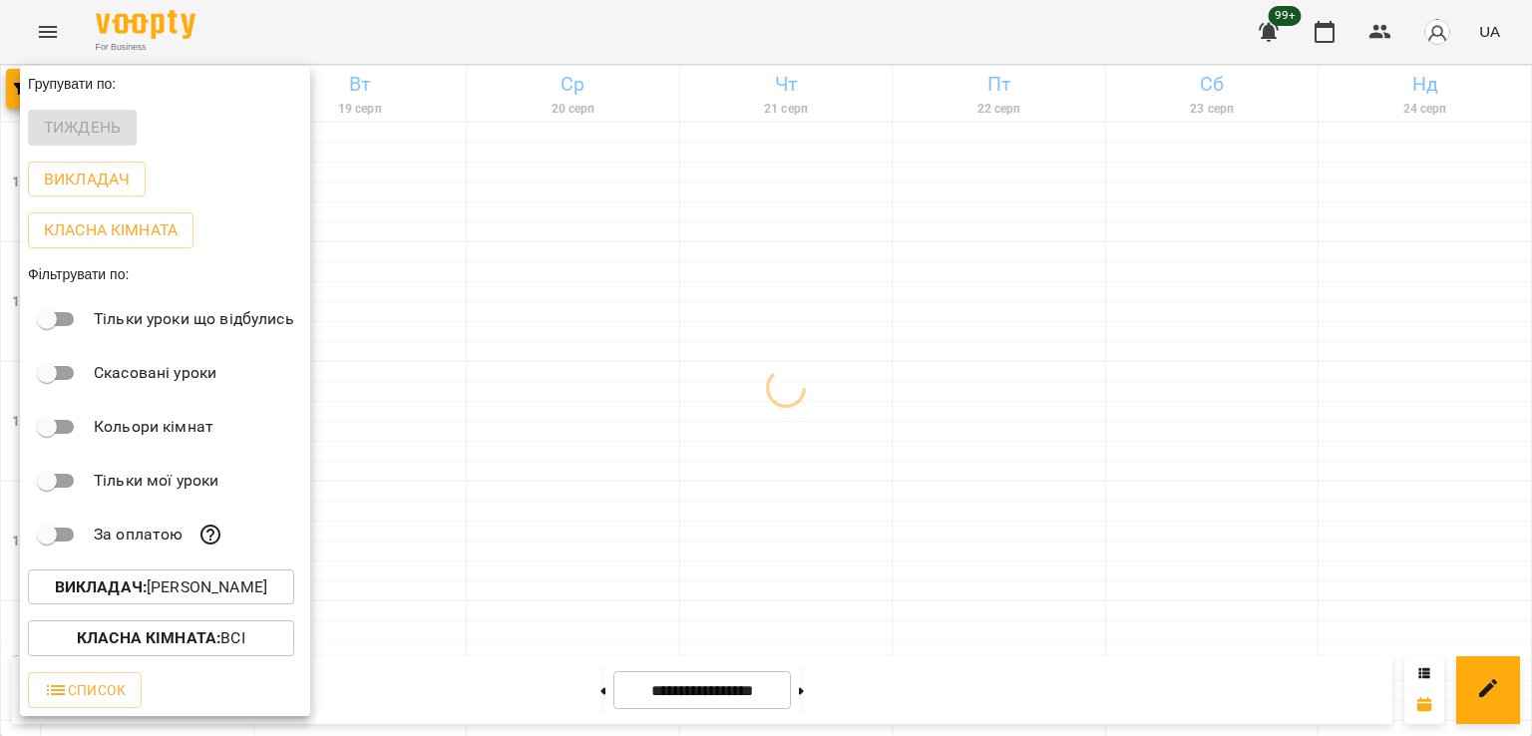
click at [758, 422] on div at bounding box center [766, 368] width 1532 height 736
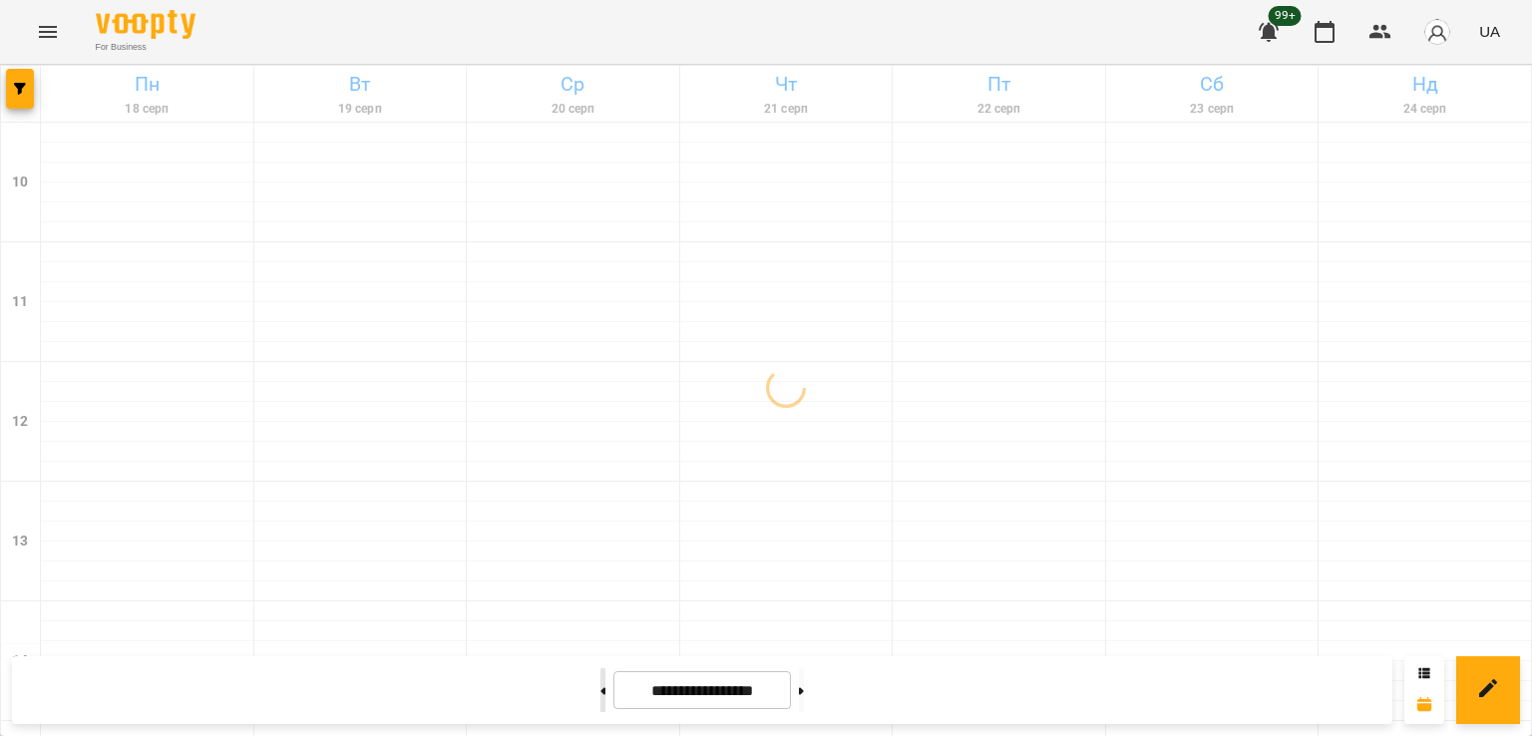
click at [600, 693] on button at bounding box center [602, 690] width 5 height 44
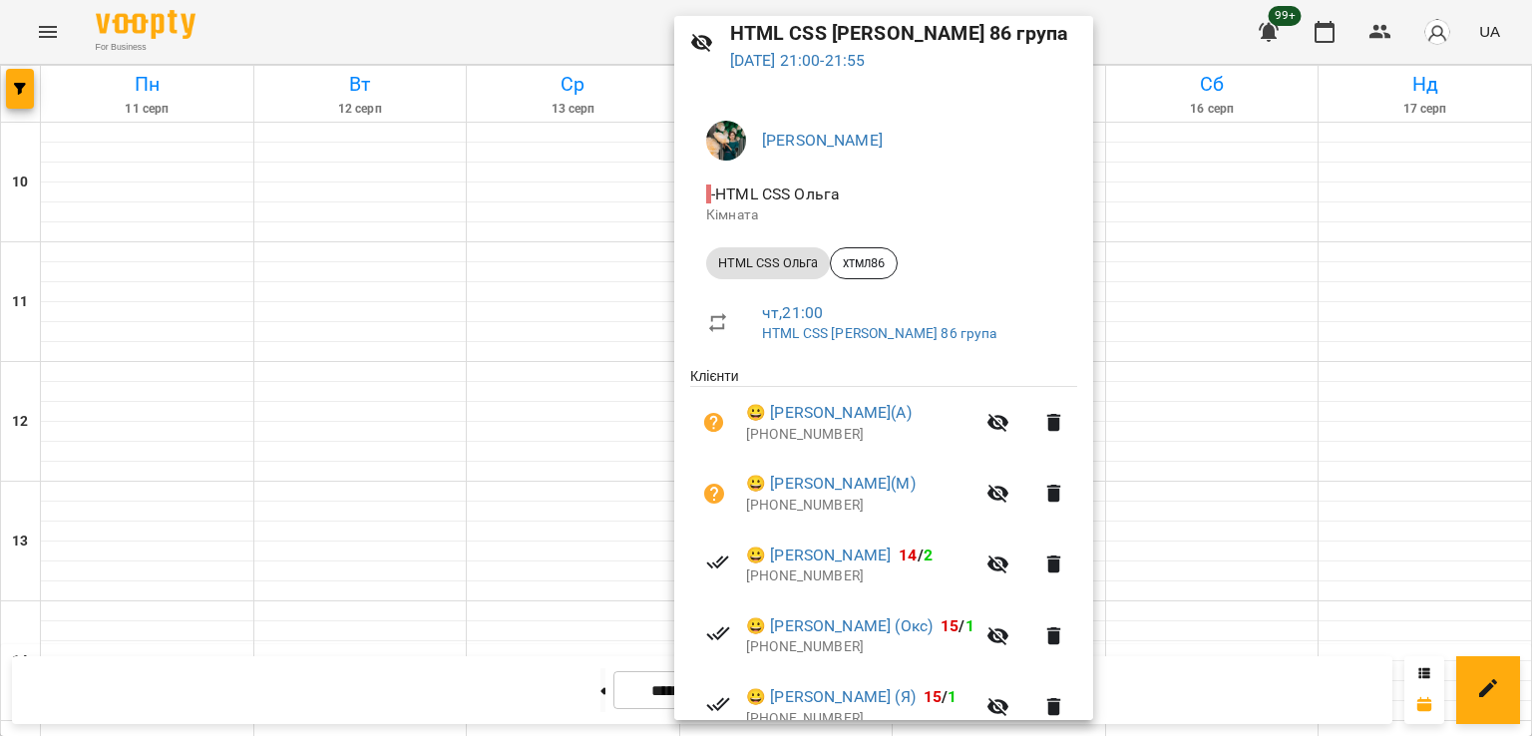
scroll to position [383, 0]
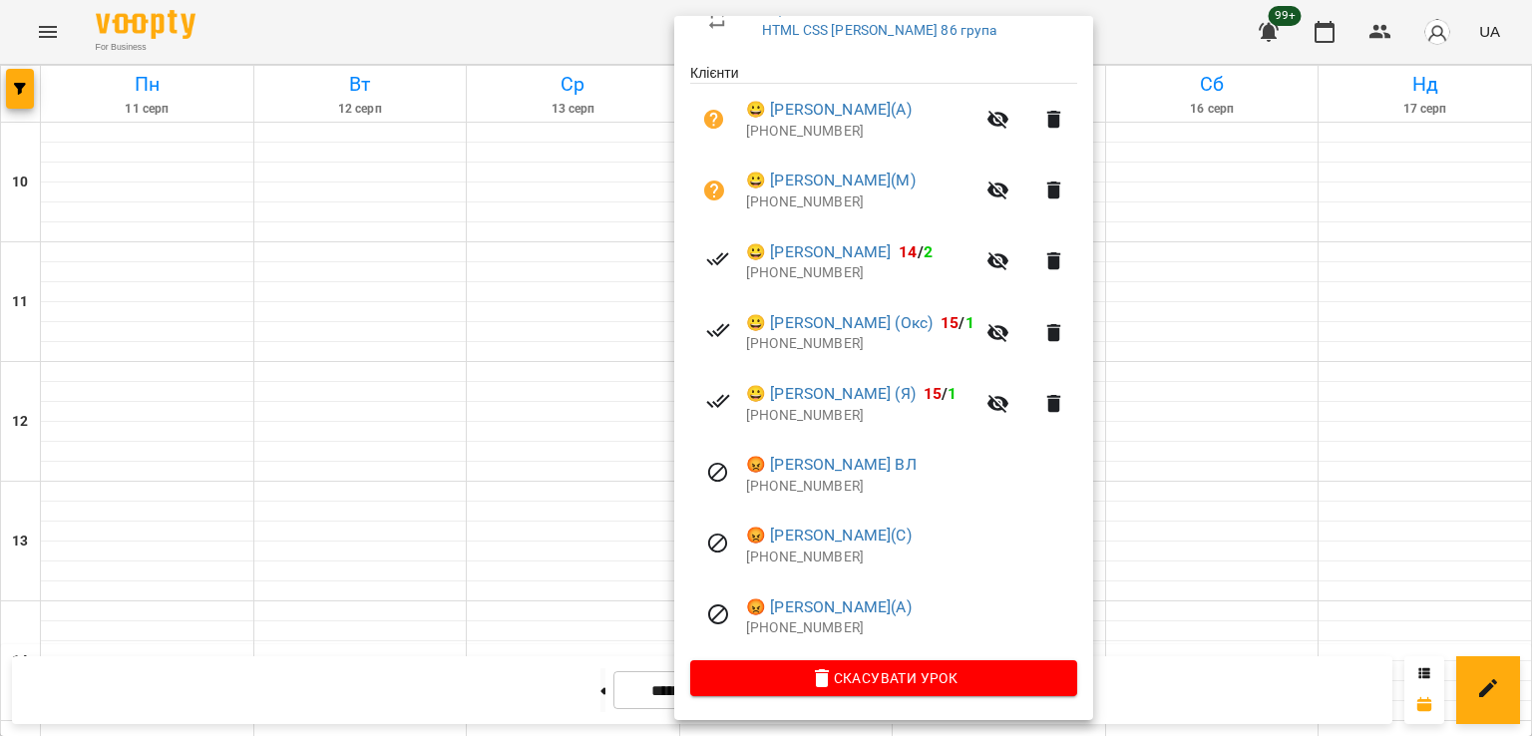
click at [372, 560] on div at bounding box center [766, 368] width 1532 height 736
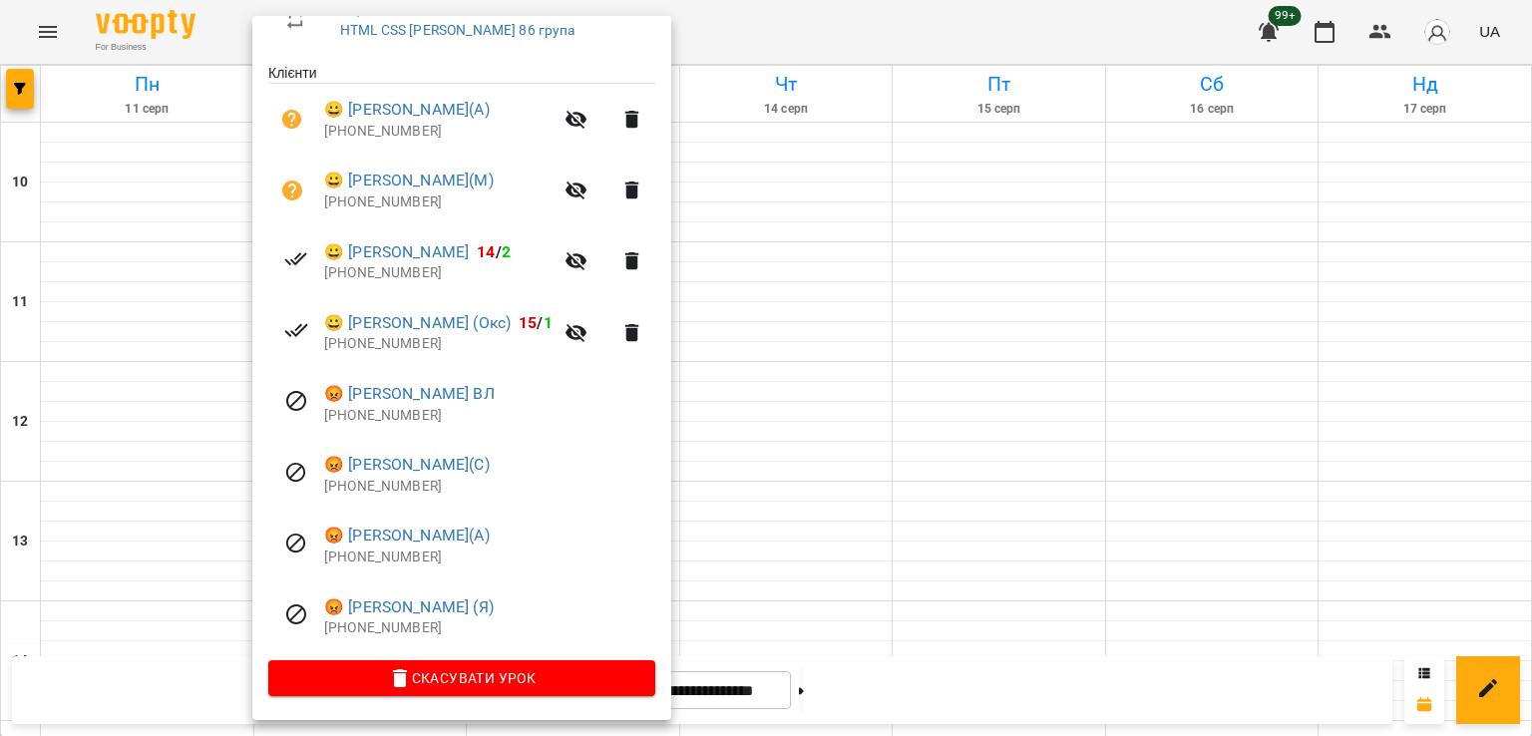
click at [788, 528] on div at bounding box center [766, 368] width 1532 height 736
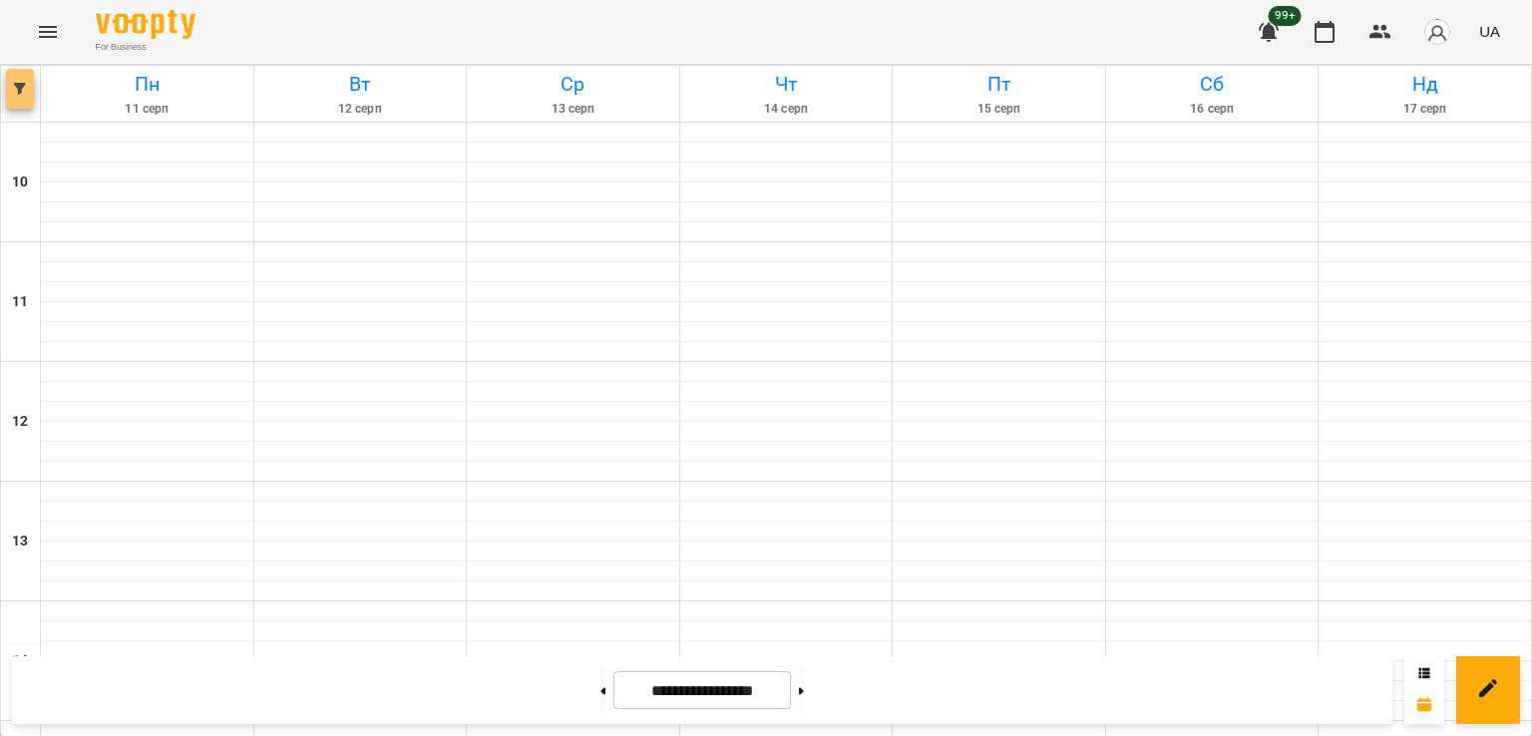
click at [24, 81] on button "button" at bounding box center [20, 89] width 28 height 40
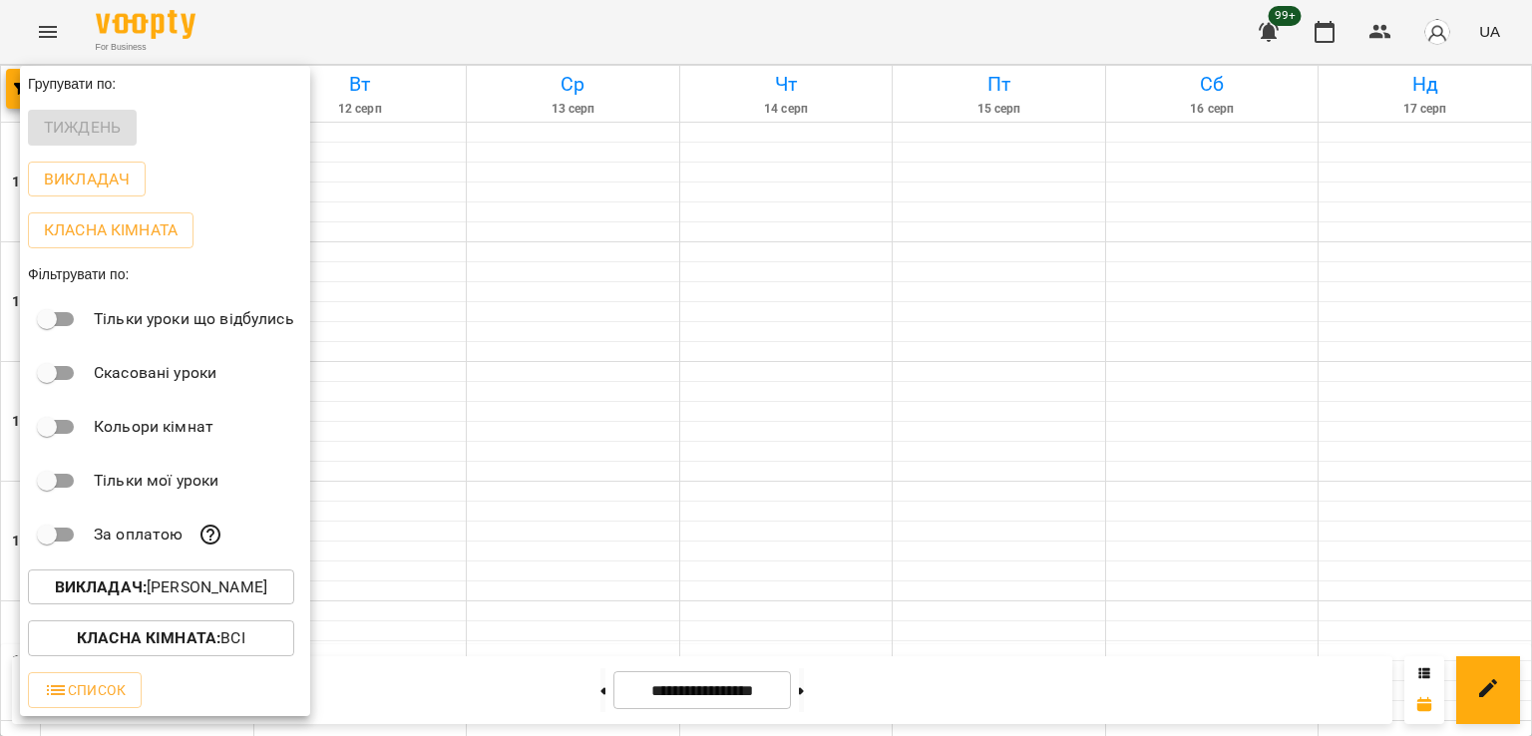
click at [200, 599] on p "Викладач : [PERSON_NAME]" at bounding box center [161, 588] width 212 height 24
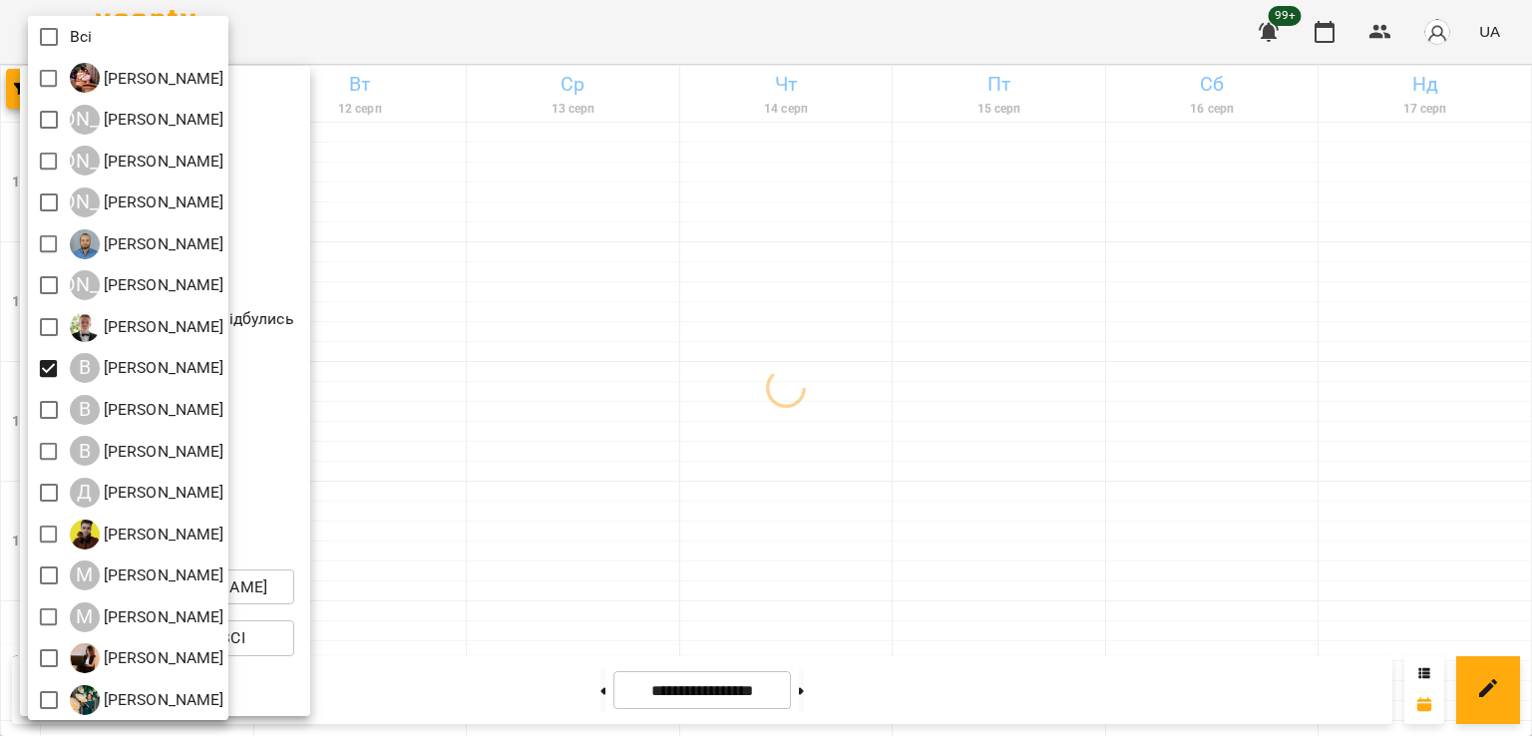
drag, startPoint x: 912, startPoint y: 486, endPoint x: 989, endPoint y: 532, distance: 90.3
click at [920, 490] on div at bounding box center [766, 368] width 1532 height 736
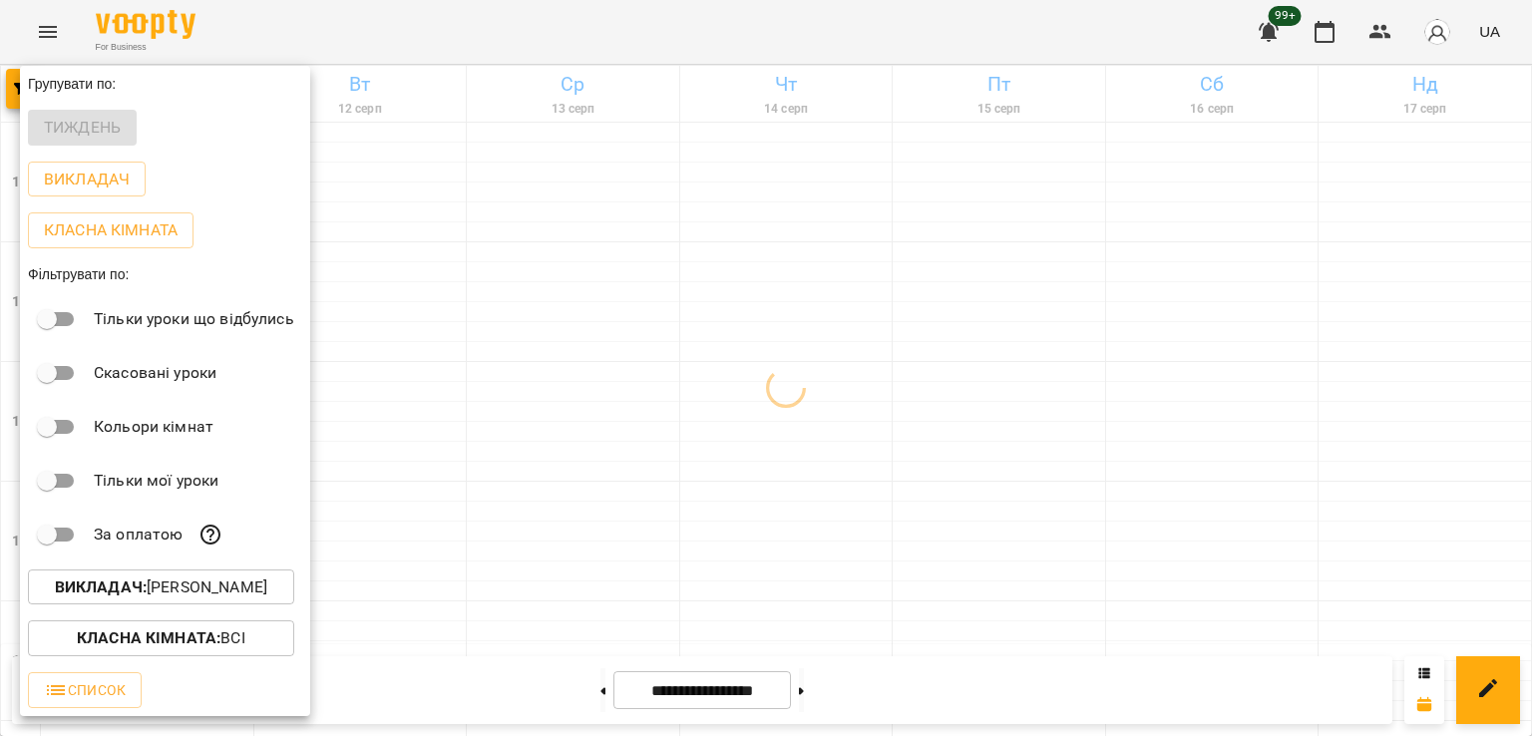
click at [980, 564] on div at bounding box center [766, 368] width 1532 height 736
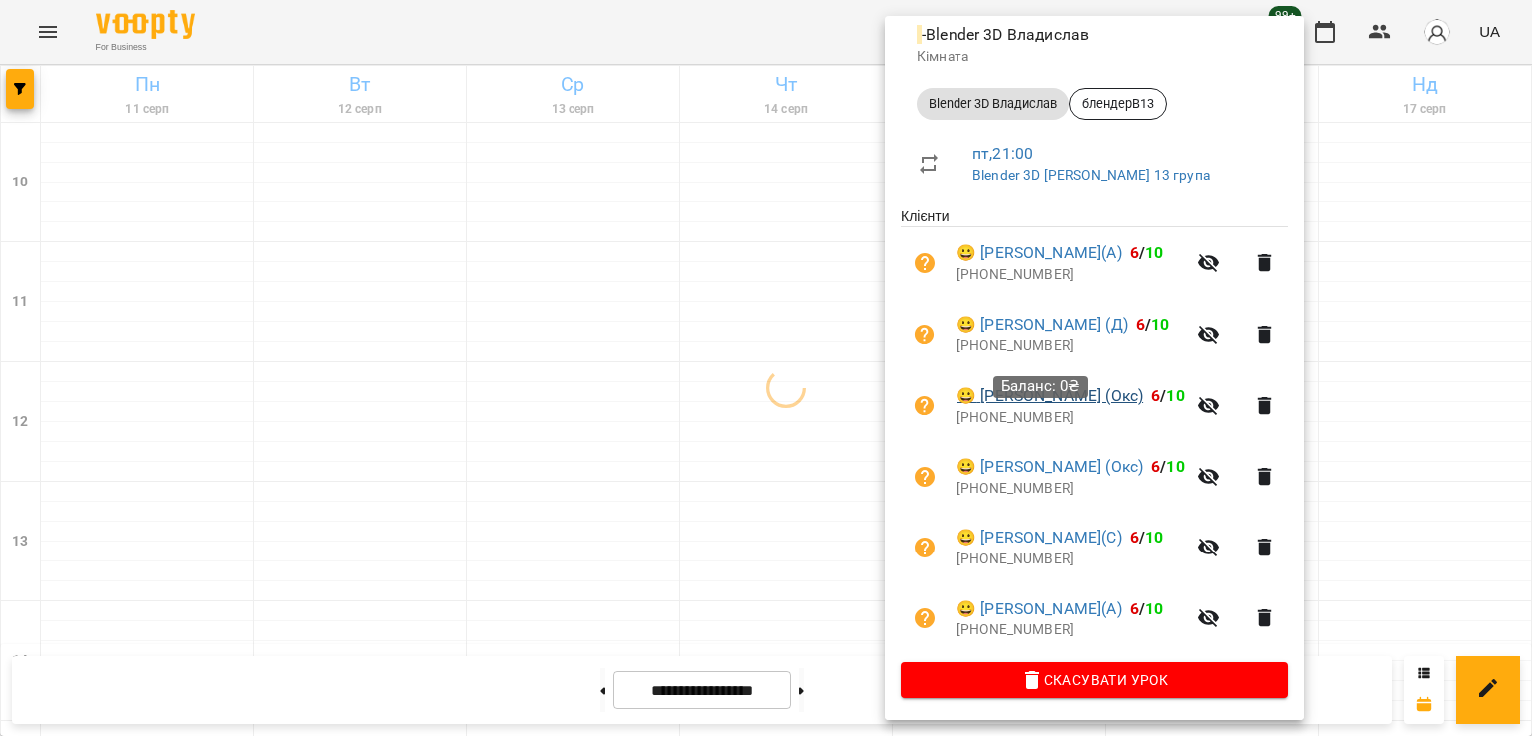
scroll to position [242, 0]
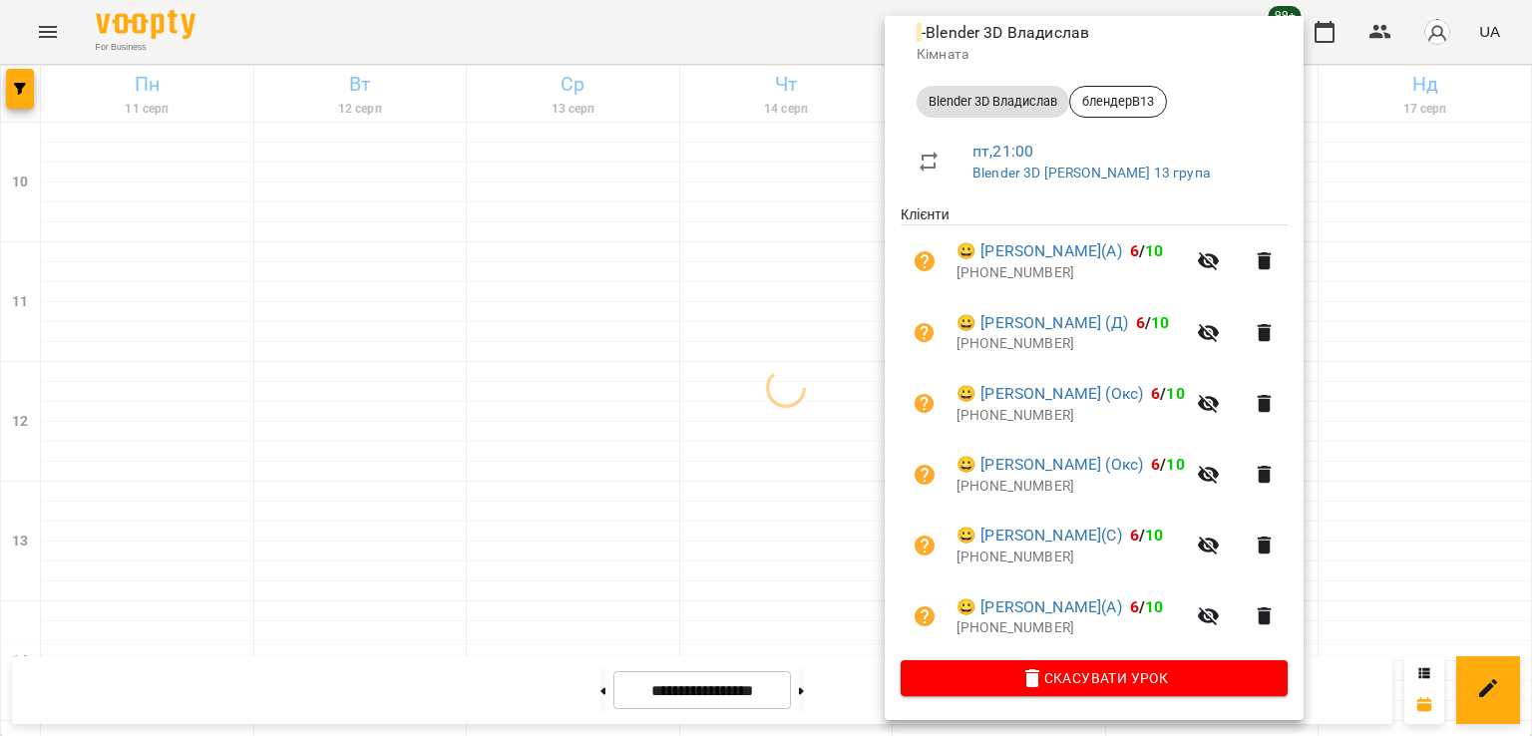
click at [770, 572] on div at bounding box center [766, 368] width 1532 height 736
